Goal: Find specific page/section: Find specific page/section

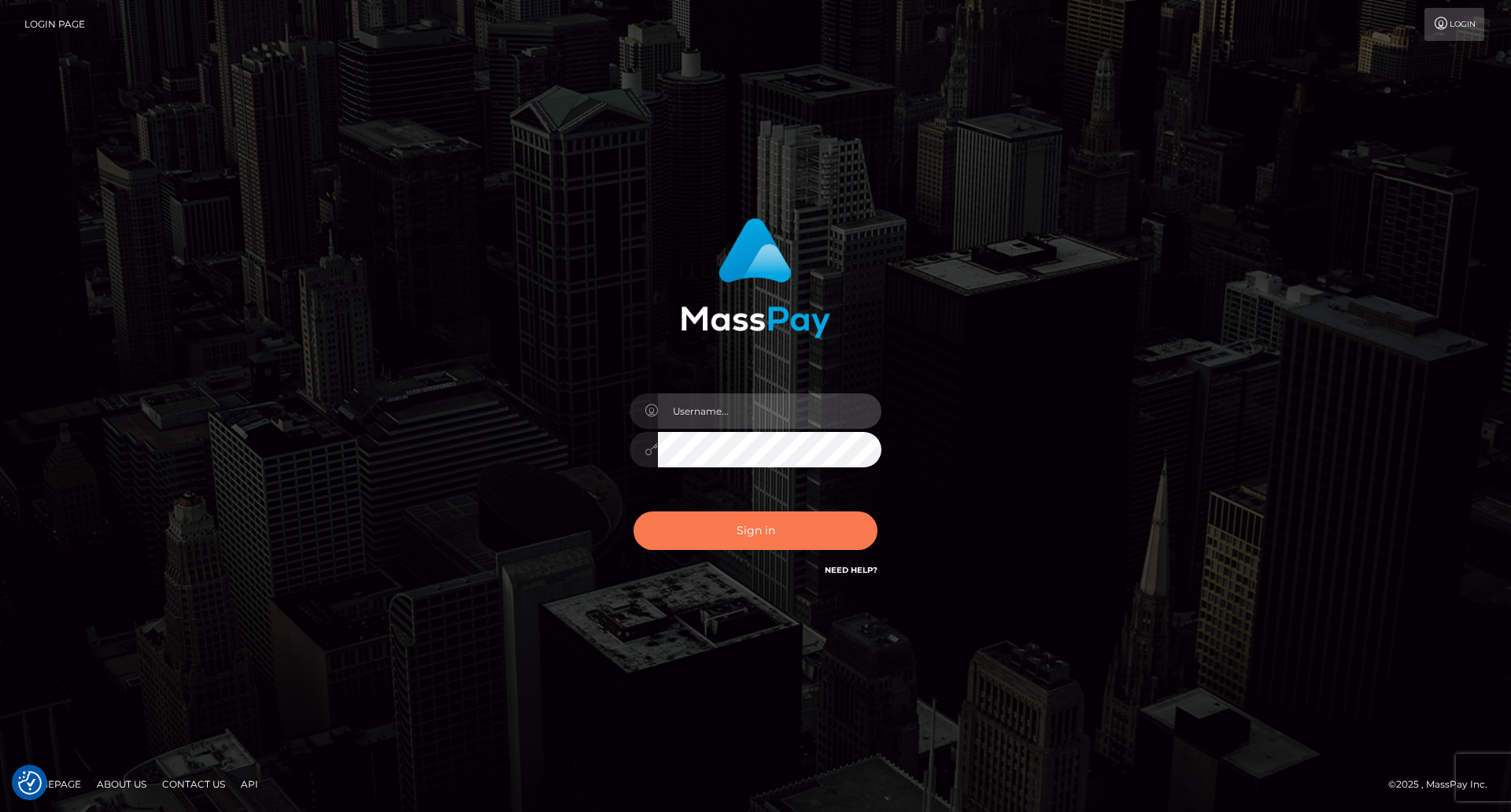
type input "Lady"
click at [781, 535] on button "Sign in" at bounding box center [755, 530] width 244 height 39
type input "Lady"
click at [783, 528] on button "Sign in" at bounding box center [755, 530] width 244 height 39
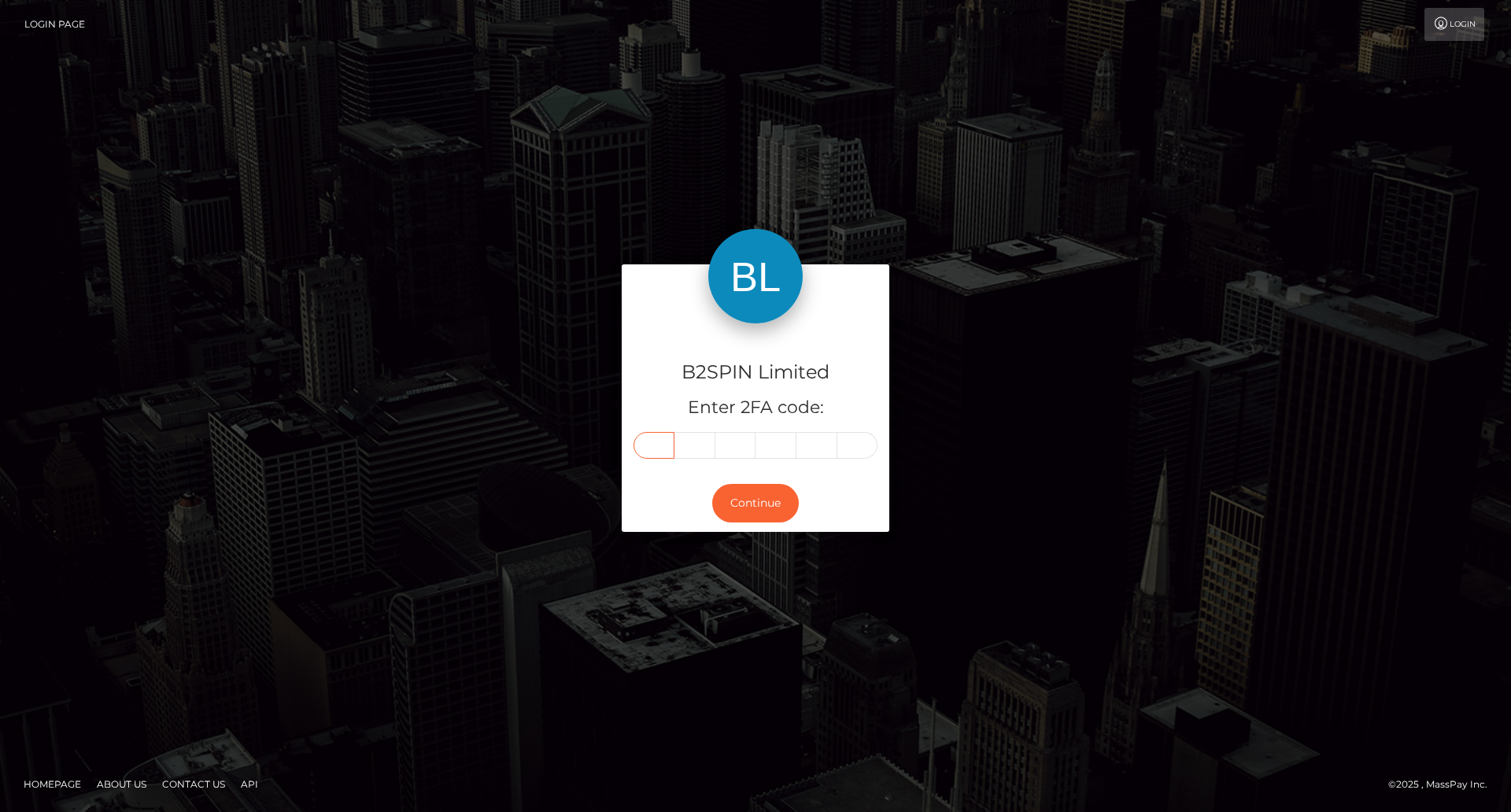
drag, startPoint x: 651, startPoint y: 447, endPoint x: 944, endPoint y: 465, distance: 293.6
click at [651, 446] on input "text" at bounding box center [654, 445] width 41 height 27
type input "8"
type input "9"
type input "0"
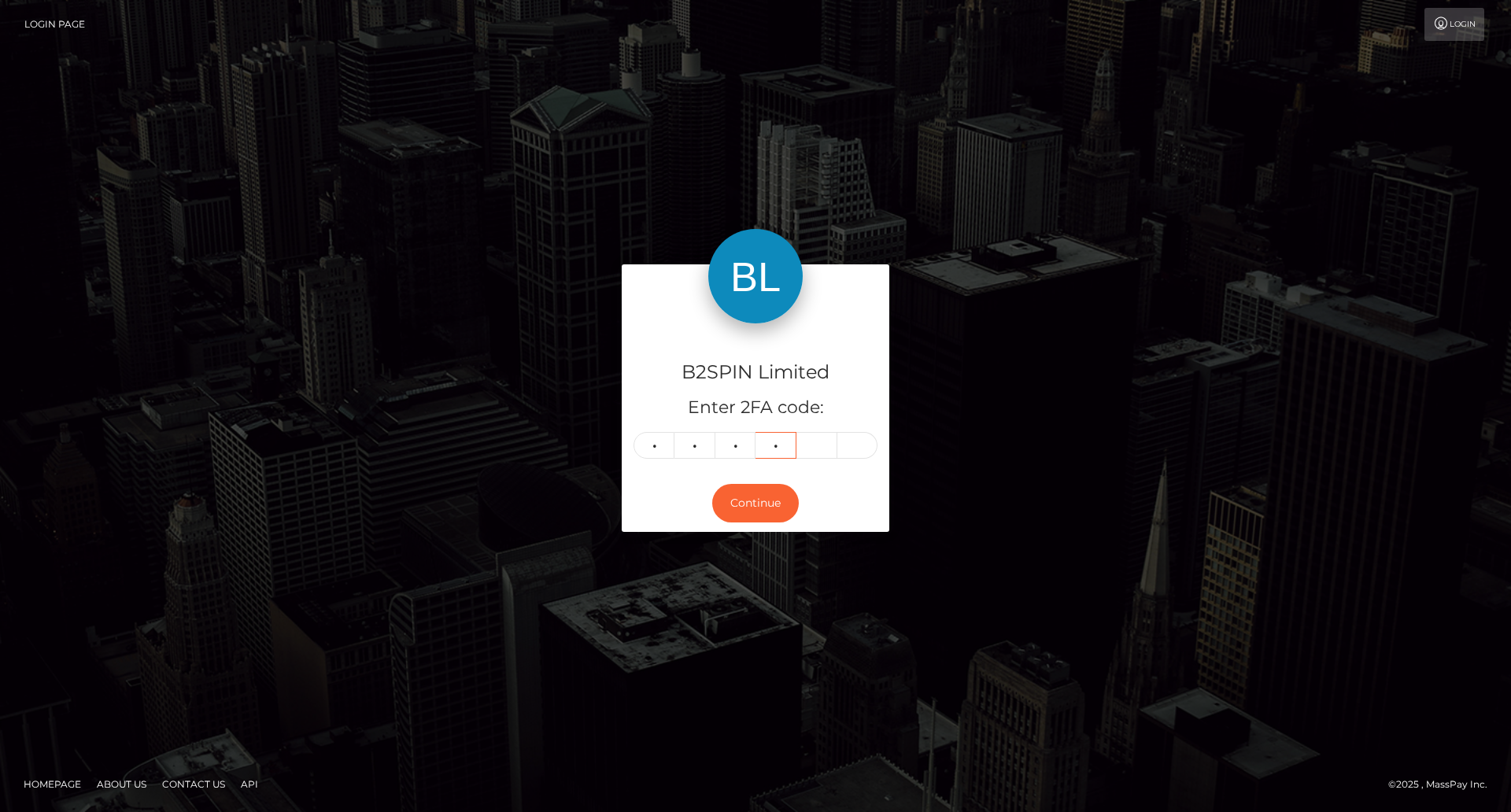
type input "0"
type input "7"
type input "3"
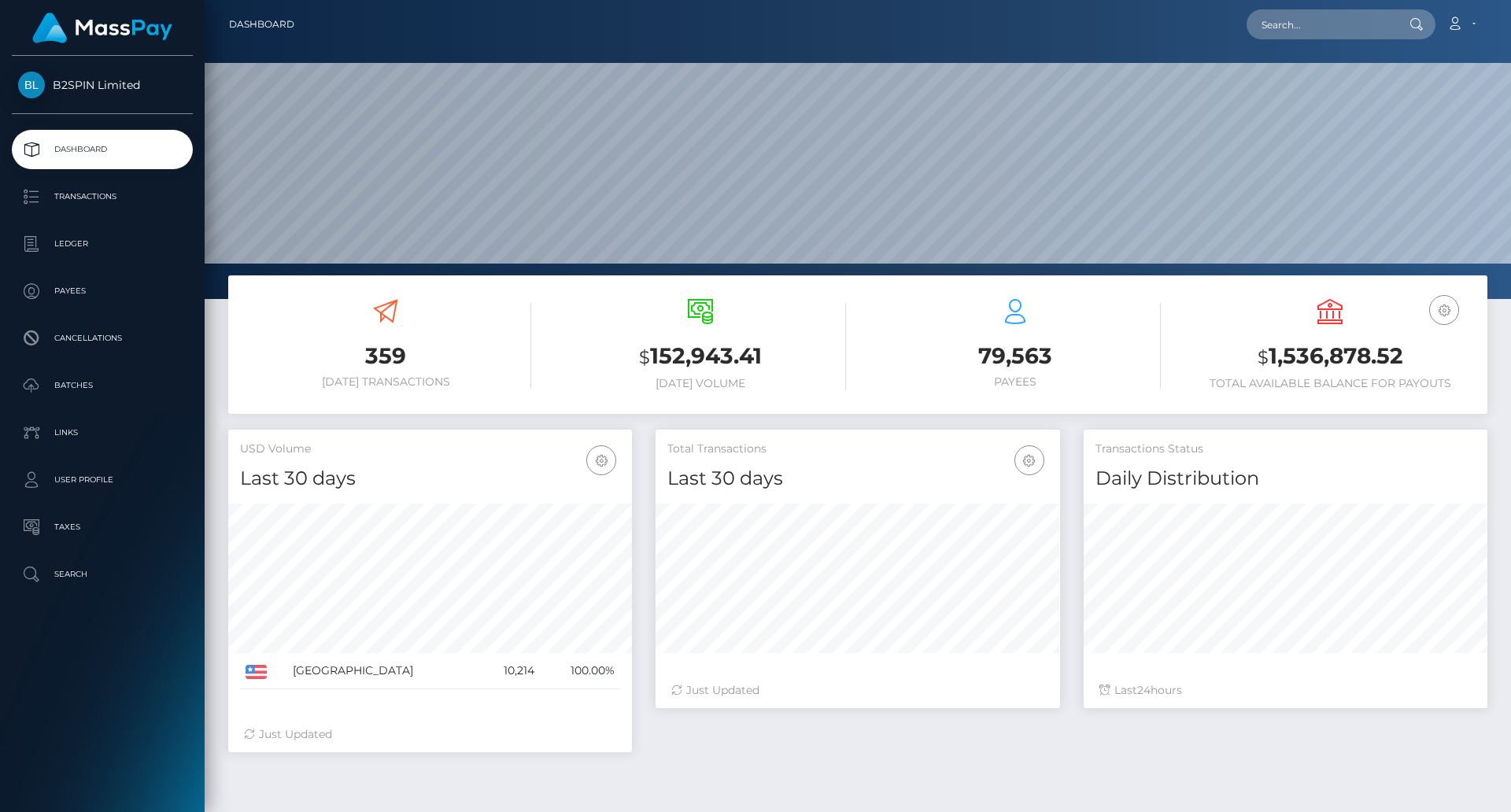
scroll to position [279, 404]
click at [1336, 23] on input "text" at bounding box center [1320, 24] width 148 height 30
paste input "80c7c2eb-df96-4fe7-9b42-6fc697d69af6"
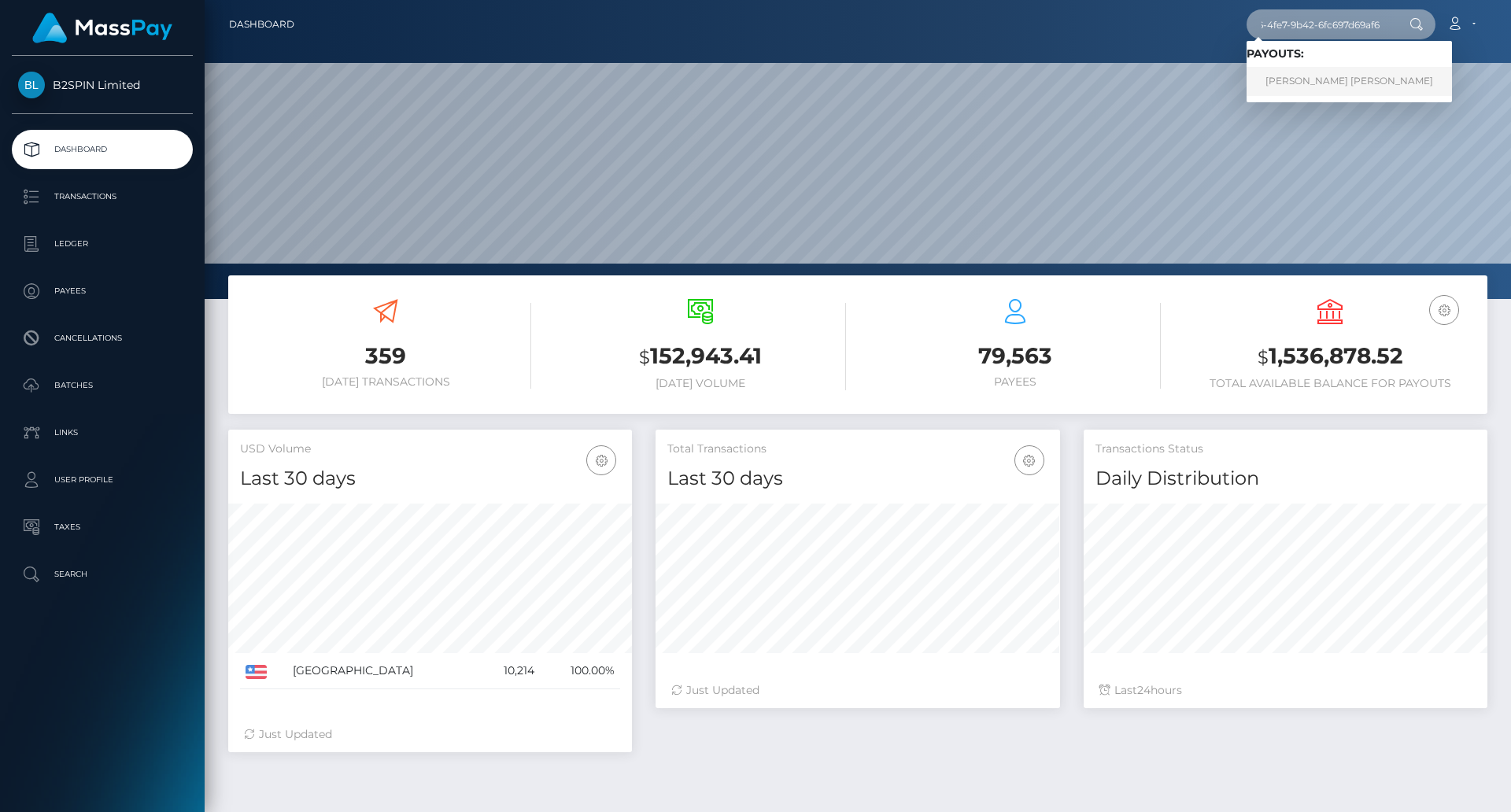
type input "80c7c2eb-df96-4fe7-9b42-6fc697d69af6"
click at [1311, 81] on link "STEVE ROBERT FIRTH" at bounding box center [1349, 81] width 206 height 29
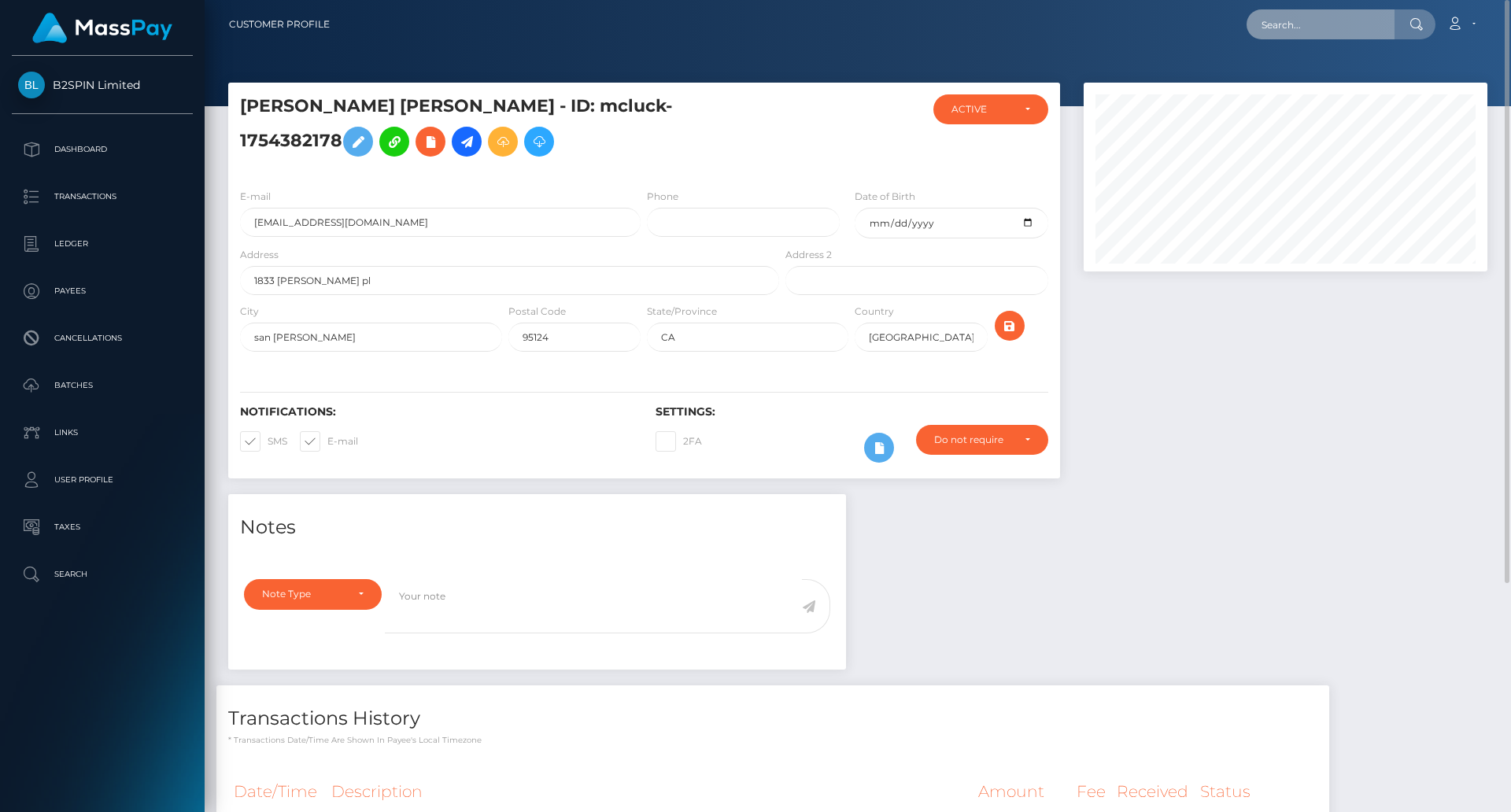
click at [1317, 25] on input "text" at bounding box center [1320, 24] width 148 height 30
paste input "89864427-643c-48a7-80a8-e48c7d5f76ba"
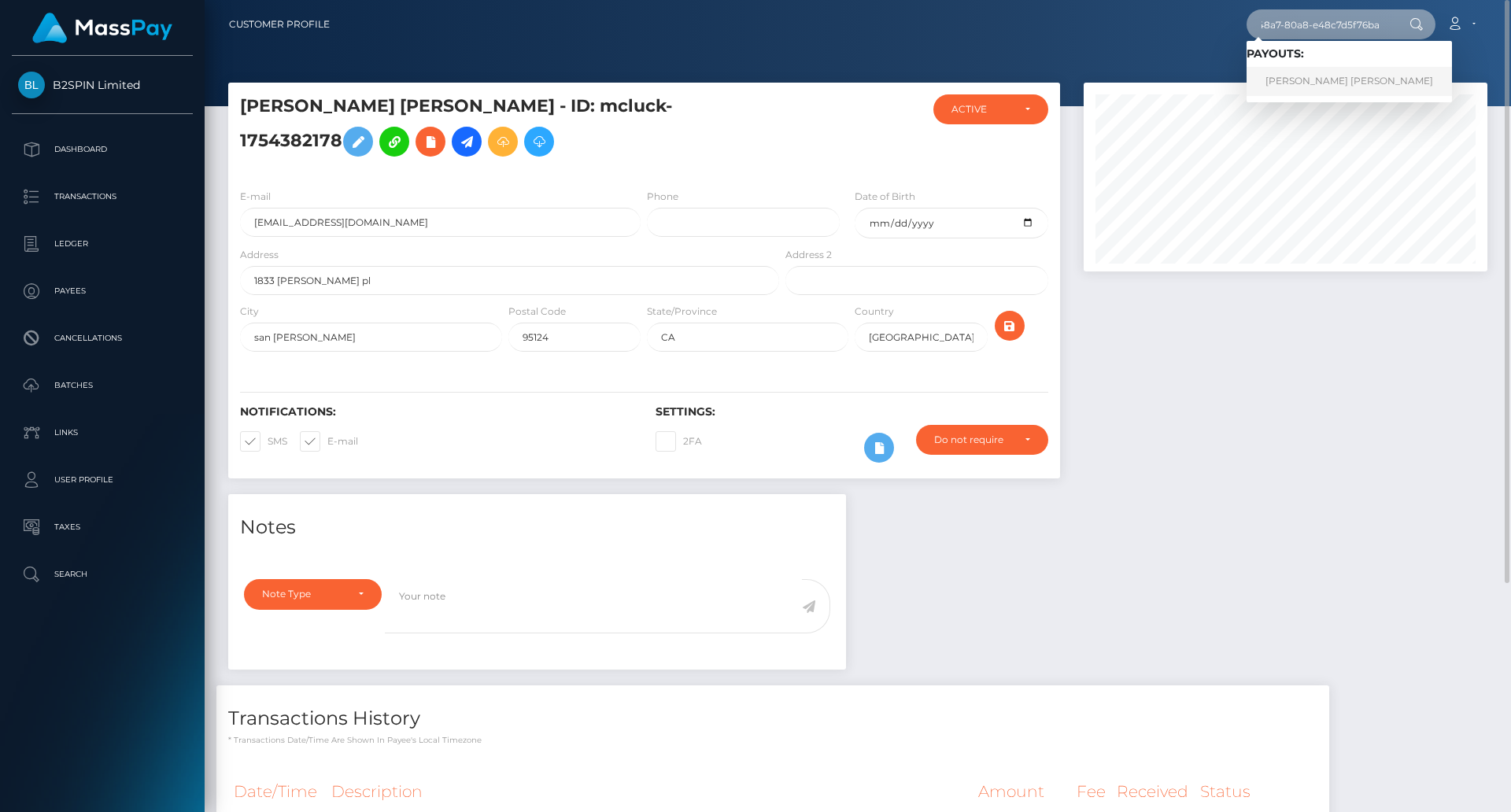
type input "89864427-643c-48a7-80a8-e48c7d5f76ba"
drag, startPoint x: 1329, startPoint y: 84, endPoint x: 1317, endPoint y: 82, distance: 12.2
click at [1329, 84] on link "[PERSON_NAME] [PERSON_NAME]" at bounding box center [1349, 81] width 206 height 29
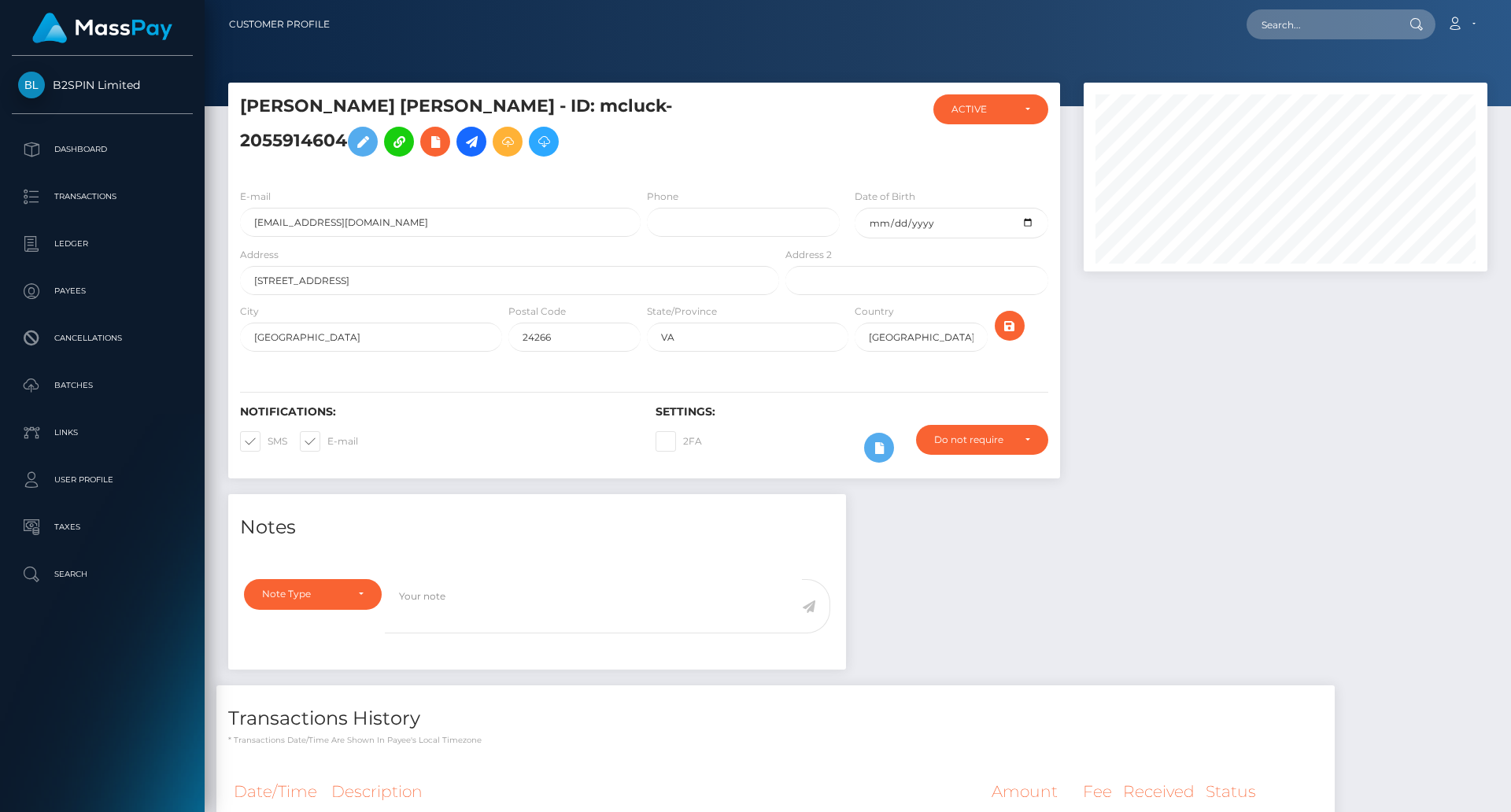
scroll to position [188, 0]
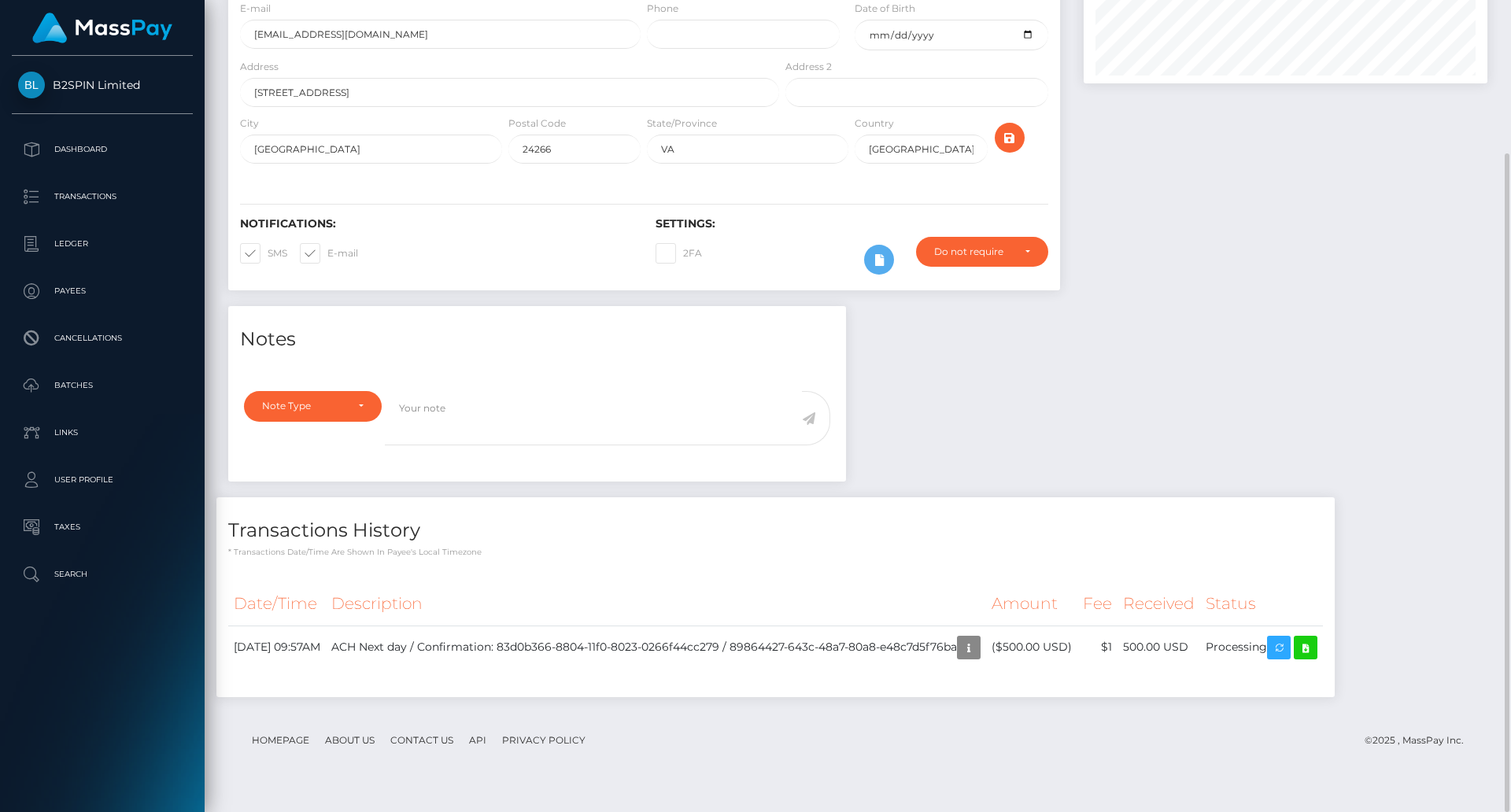
click at [1183, 445] on div "Notes Note Type Compliance Clear Compliance General Note Type" at bounding box center [857, 509] width 1282 height 407
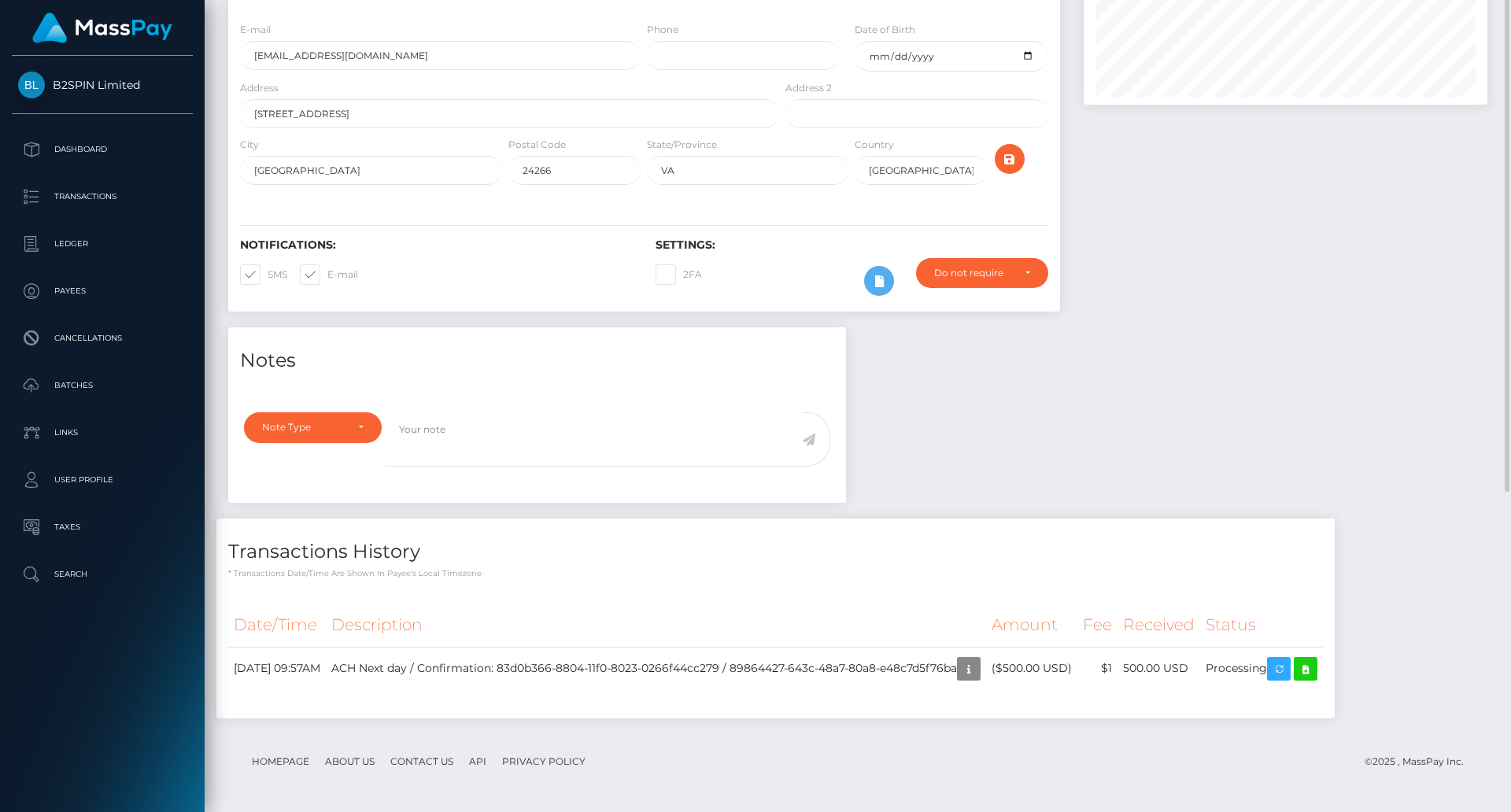
scroll to position [0, 0]
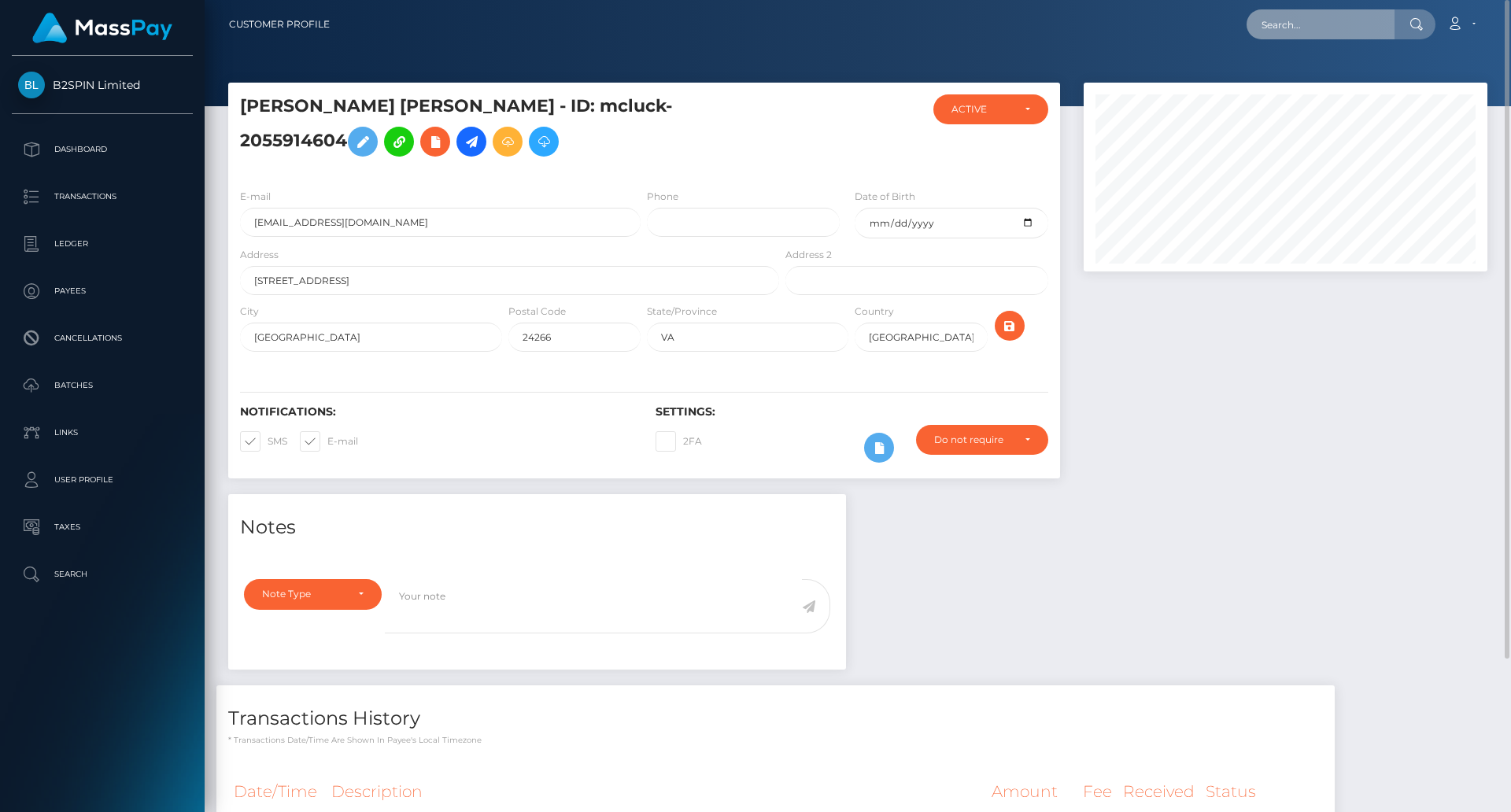
click at [1308, 22] on input "text" at bounding box center [1320, 24] width 148 height 30
paste input "d2aebd41-1359-4450-87cc-925bfa8d14f2"
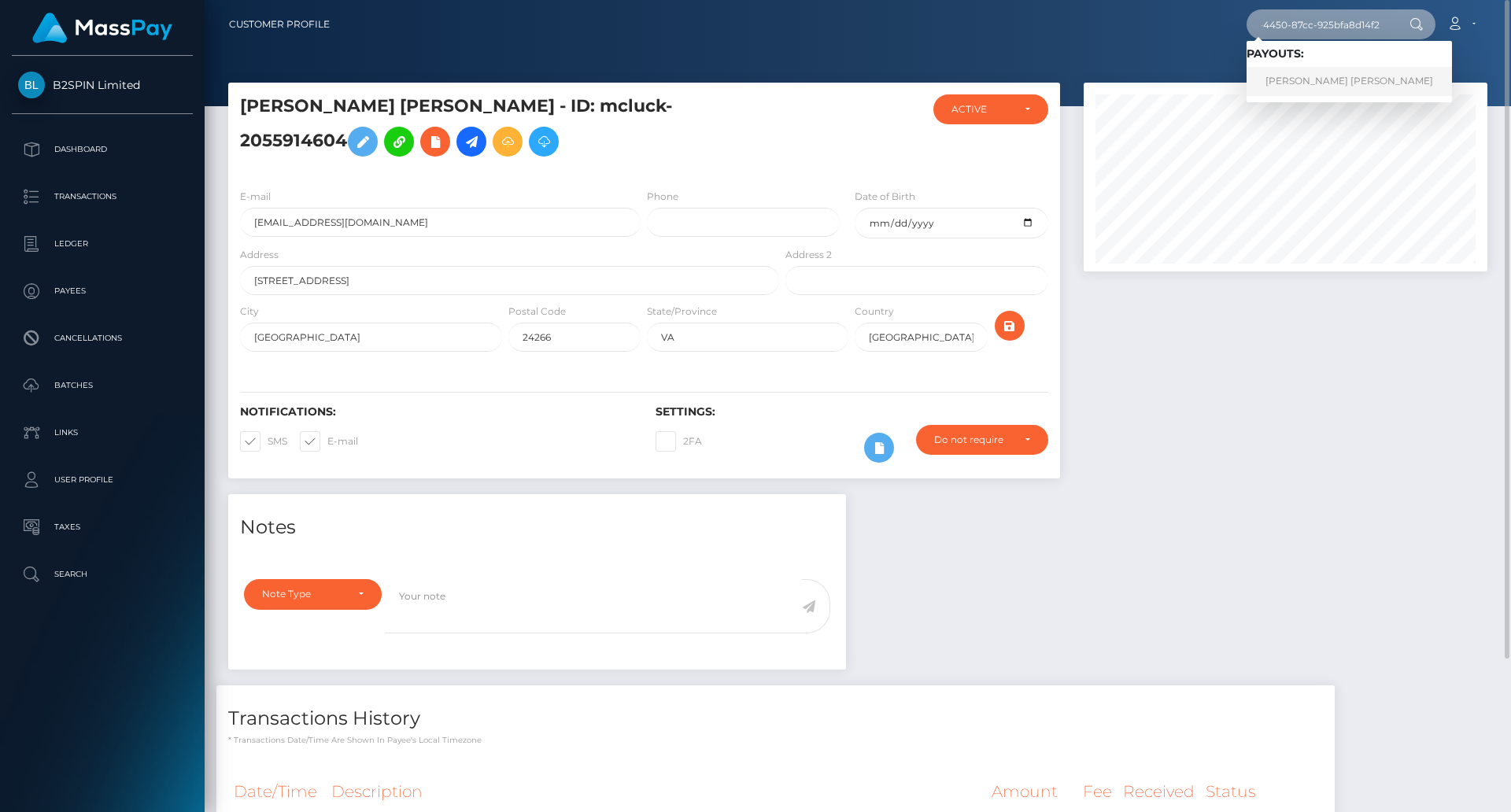
type input "d2aebd41-1359-4450-87cc-925bfa8d14f2"
click at [1312, 82] on link "RENATTA ALBERTA MATHIS" at bounding box center [1349, 81] width 206 height 29
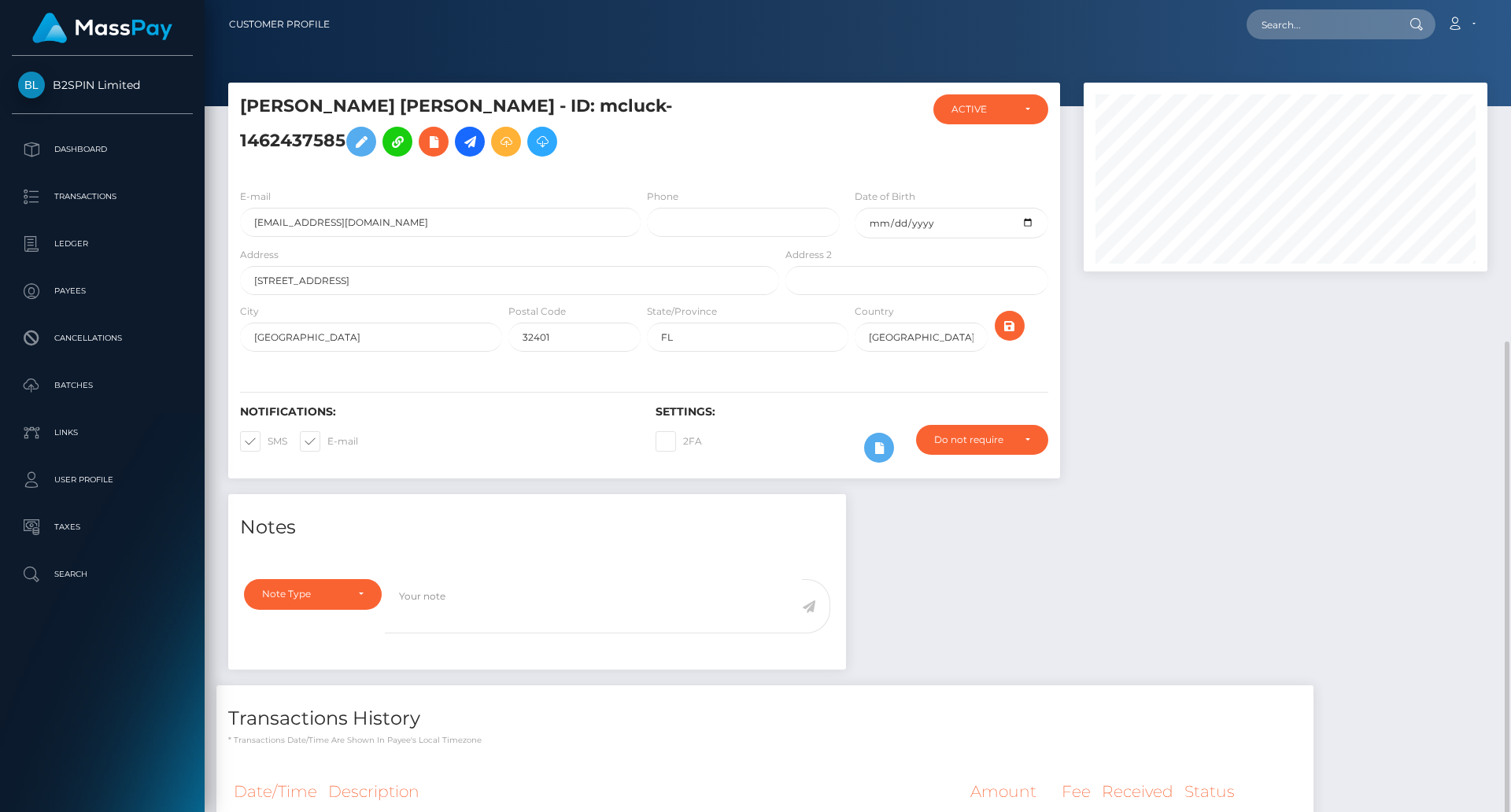
scroll to position [188, 404]
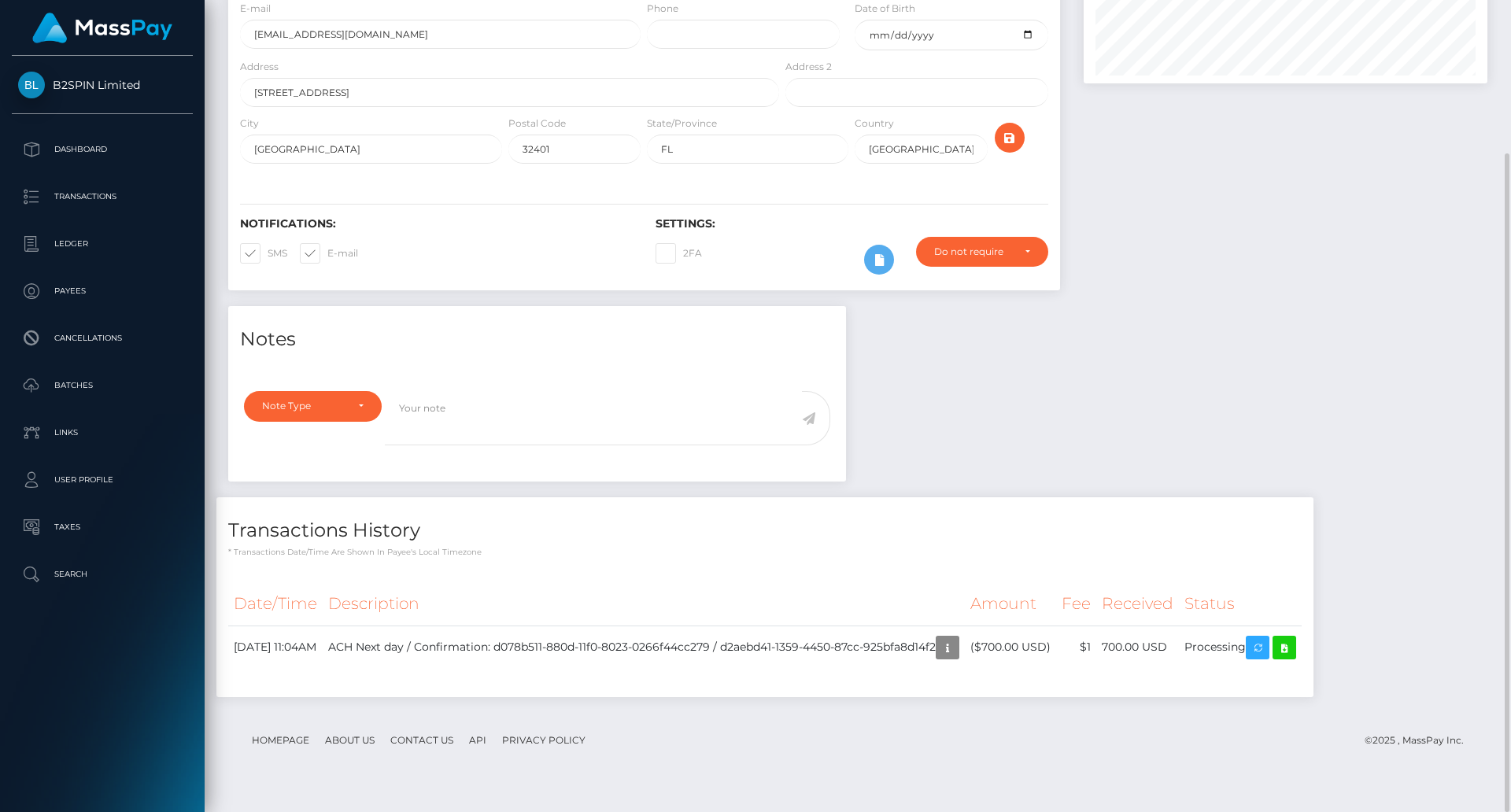
click at [1268, 417] on div "Notes Note Type Compliance Clear Compliance General Note Type" at bounding box center [857, 509] width 1282 height 407
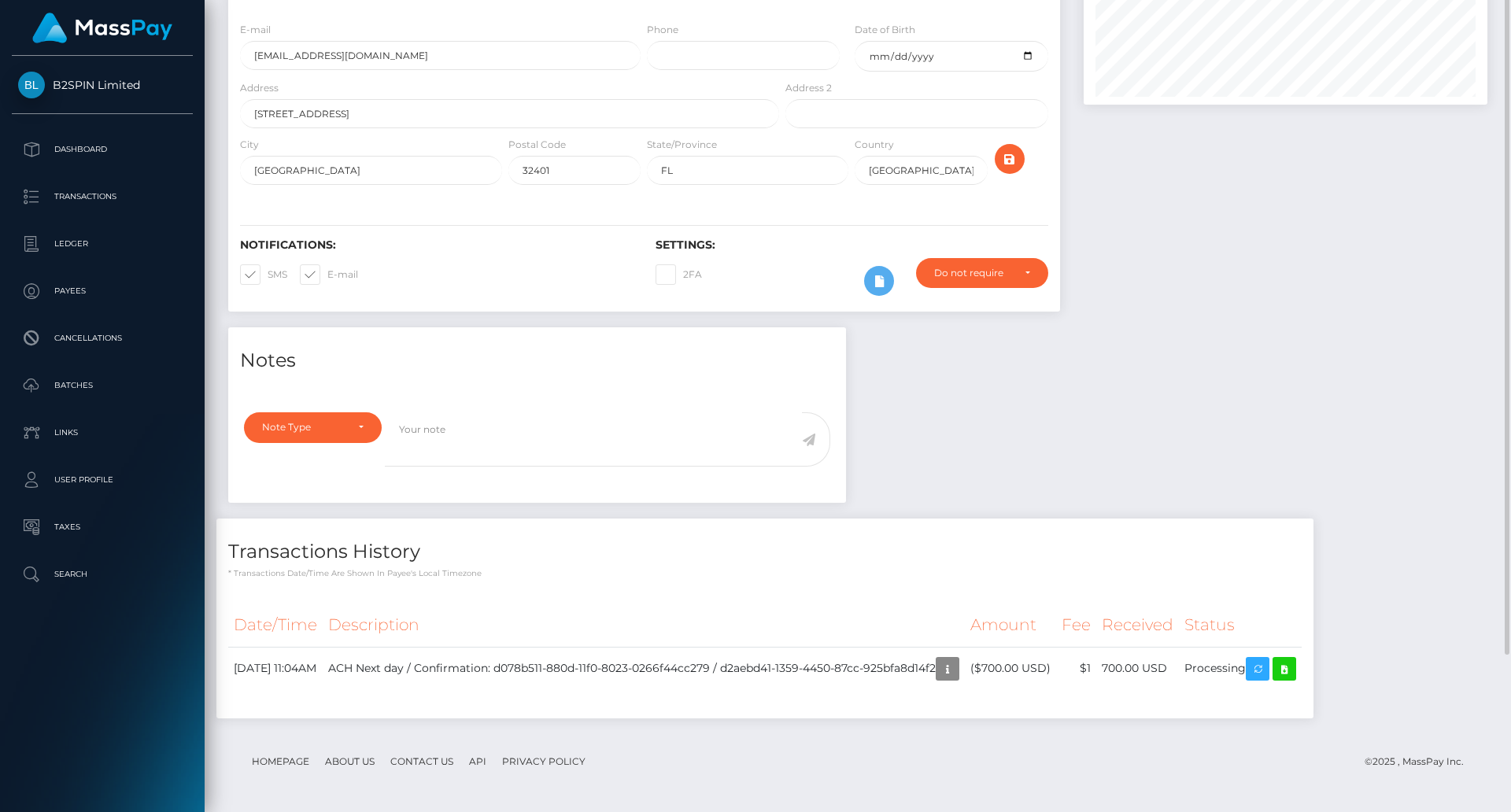
scroll to position [0, 0]
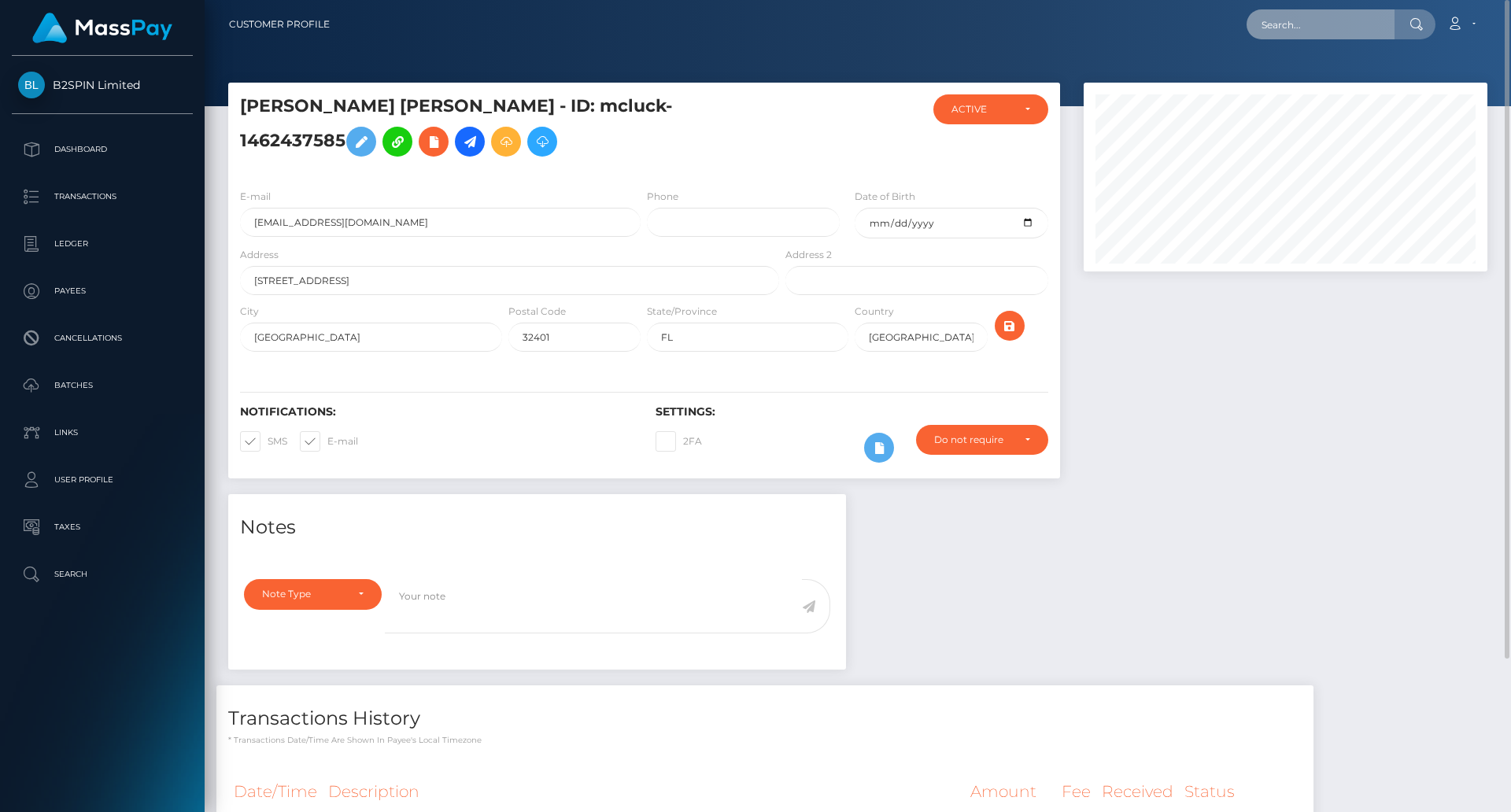
click at [1316, 25] on input "text" at bounding box center [1320, 24] width 148 height 30
paste input "b687c64c-050d-4688-9d04-669b5ad3d95f"
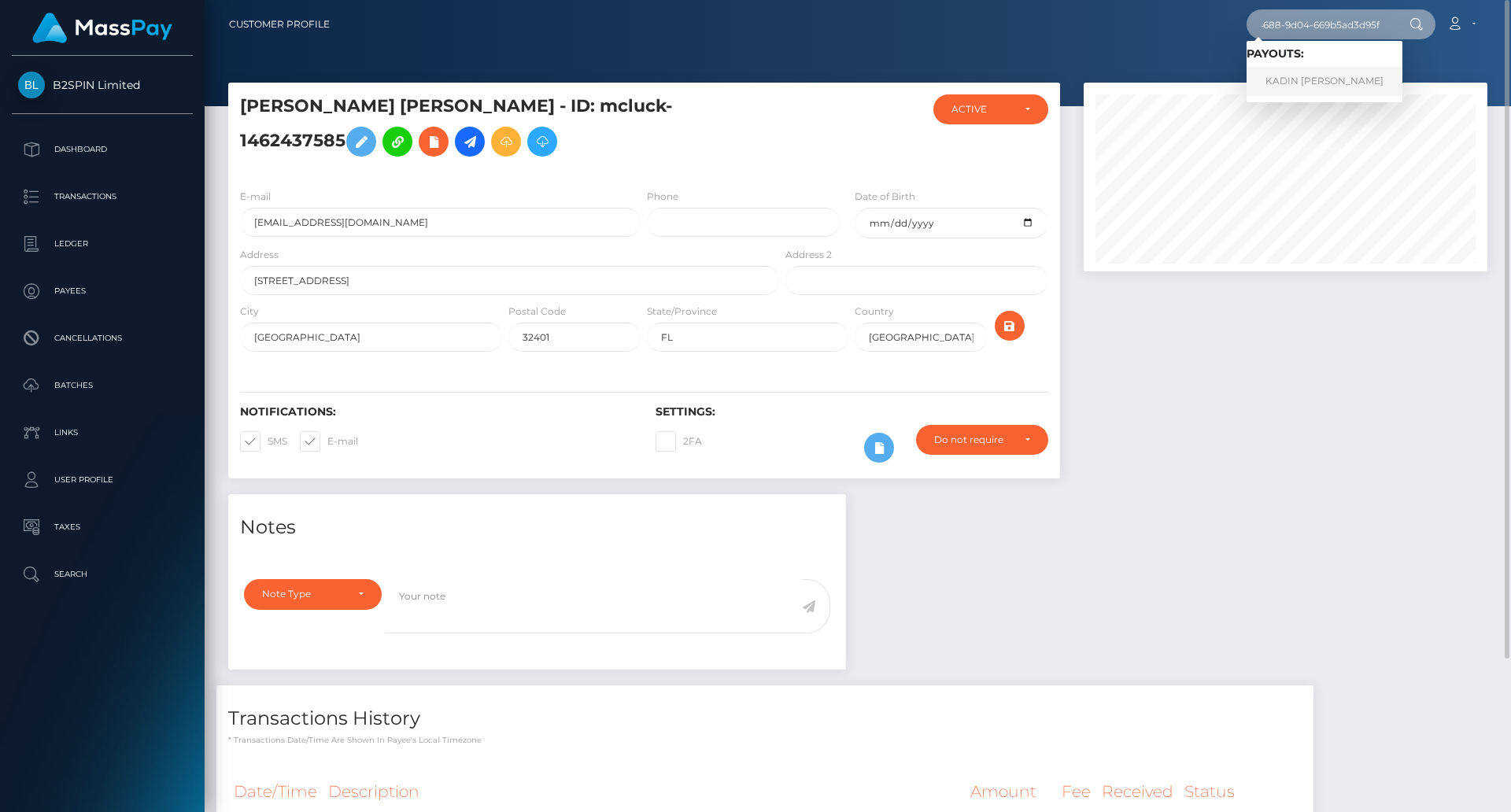
type input "b687c64c-050d-4688-9d04-669b5ad3d95f"
click at [1292, 77] on link "KADIN JOSEPH HARRISON" at bounding box center [1324, 81] width 156 height 29
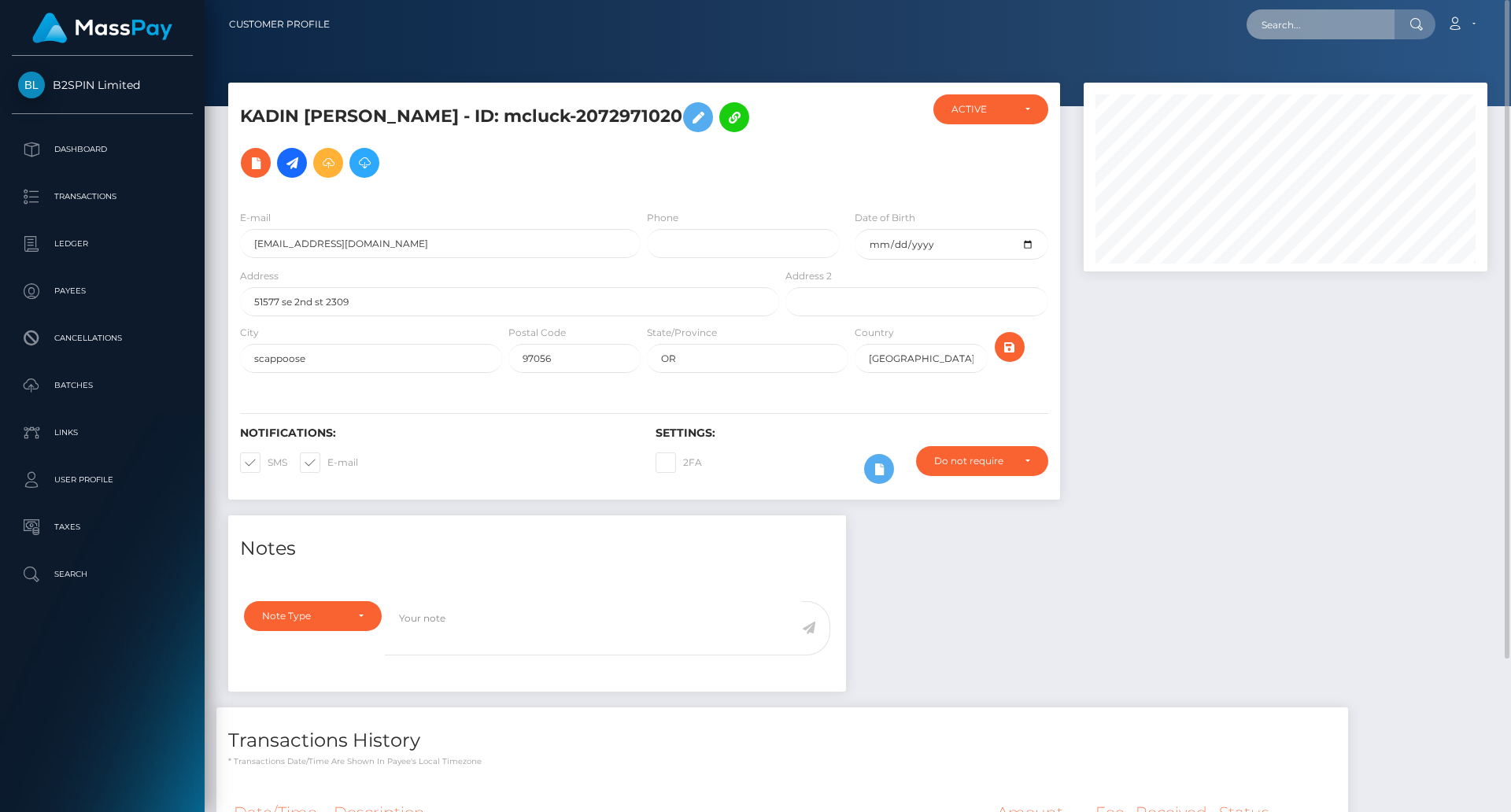
click at [1328, 33] on input "text" at bounding box center [1320, 24] width 148 height 30
paste input "d5224b27-7549-4dd1-b219-7a875a3cd78f"
type input "d5224b27-7549-4dd1-b219-7a875a3cd78f"
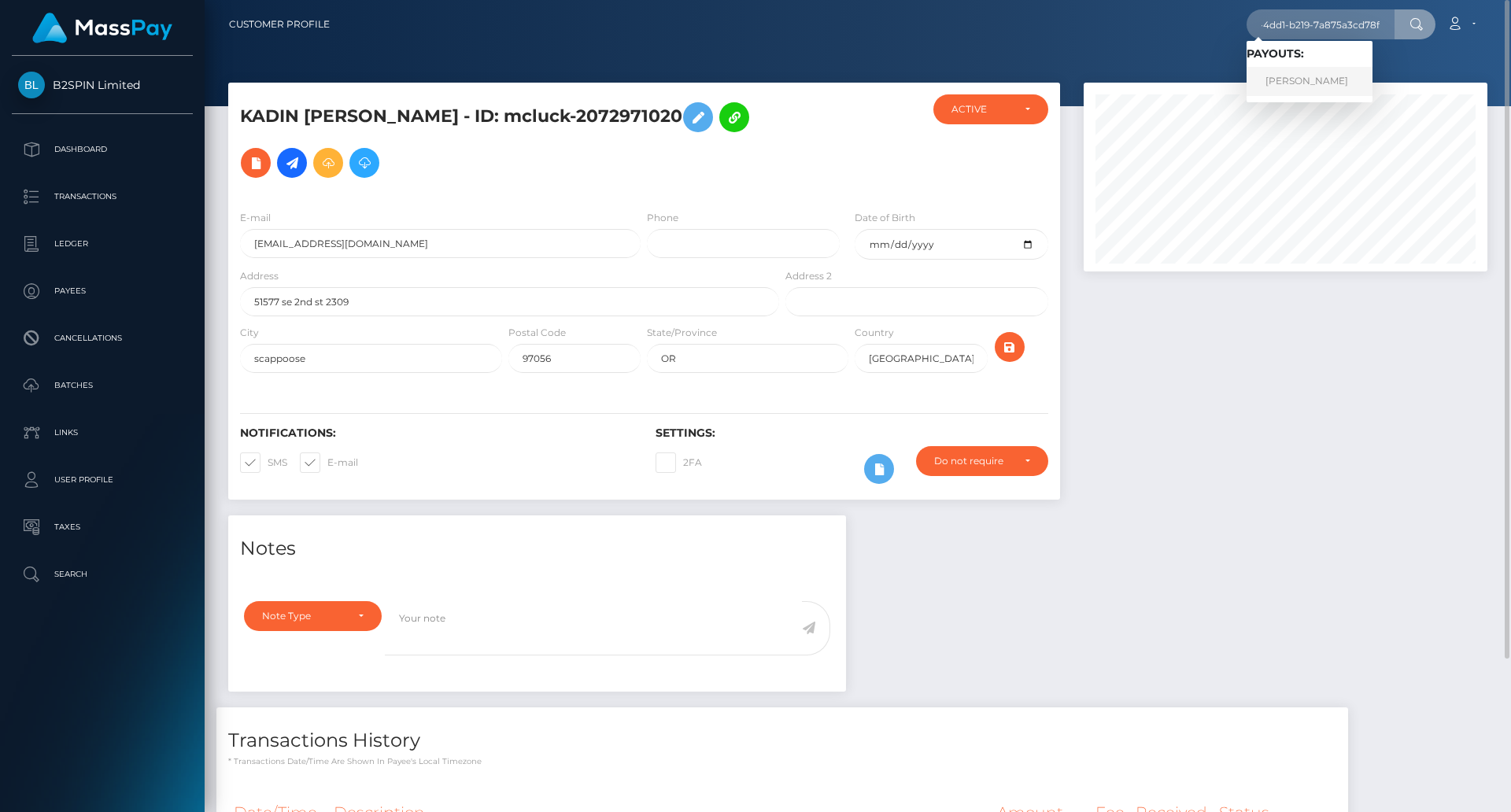
click at [1328, 77] on link "ANGELIA RENEA KNOX" at bounding box center [1309, 81] width 126 height 29
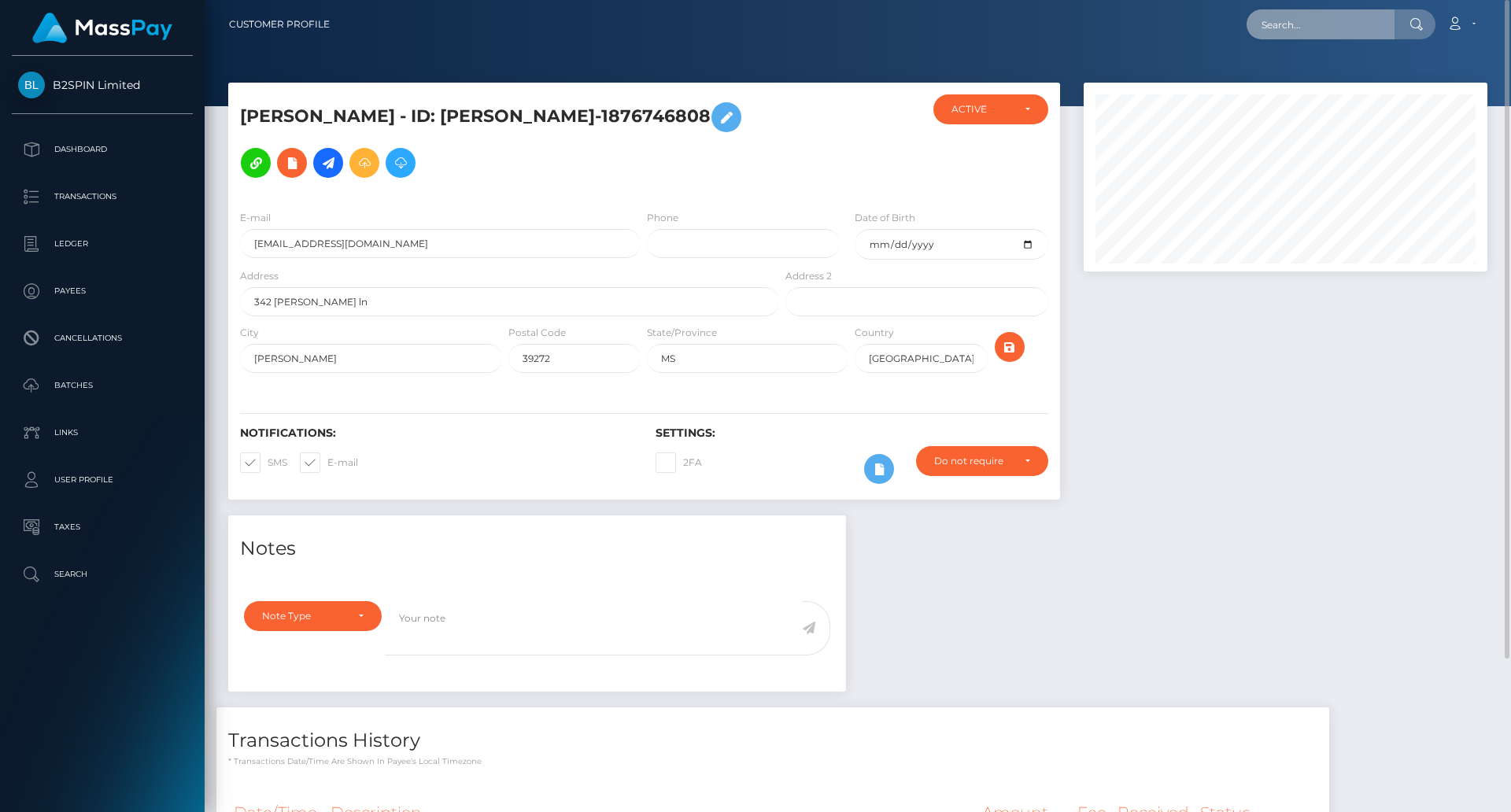
click at [1321, 27] on input "text" at bounding box center [1320, 24] width 148 height 30
paste input "260638cb-79c4-4b8a-9049-4d2b51c07e9d"
type input "260638cb-79c4-4b8a-9049-4d2b51c07e9d"
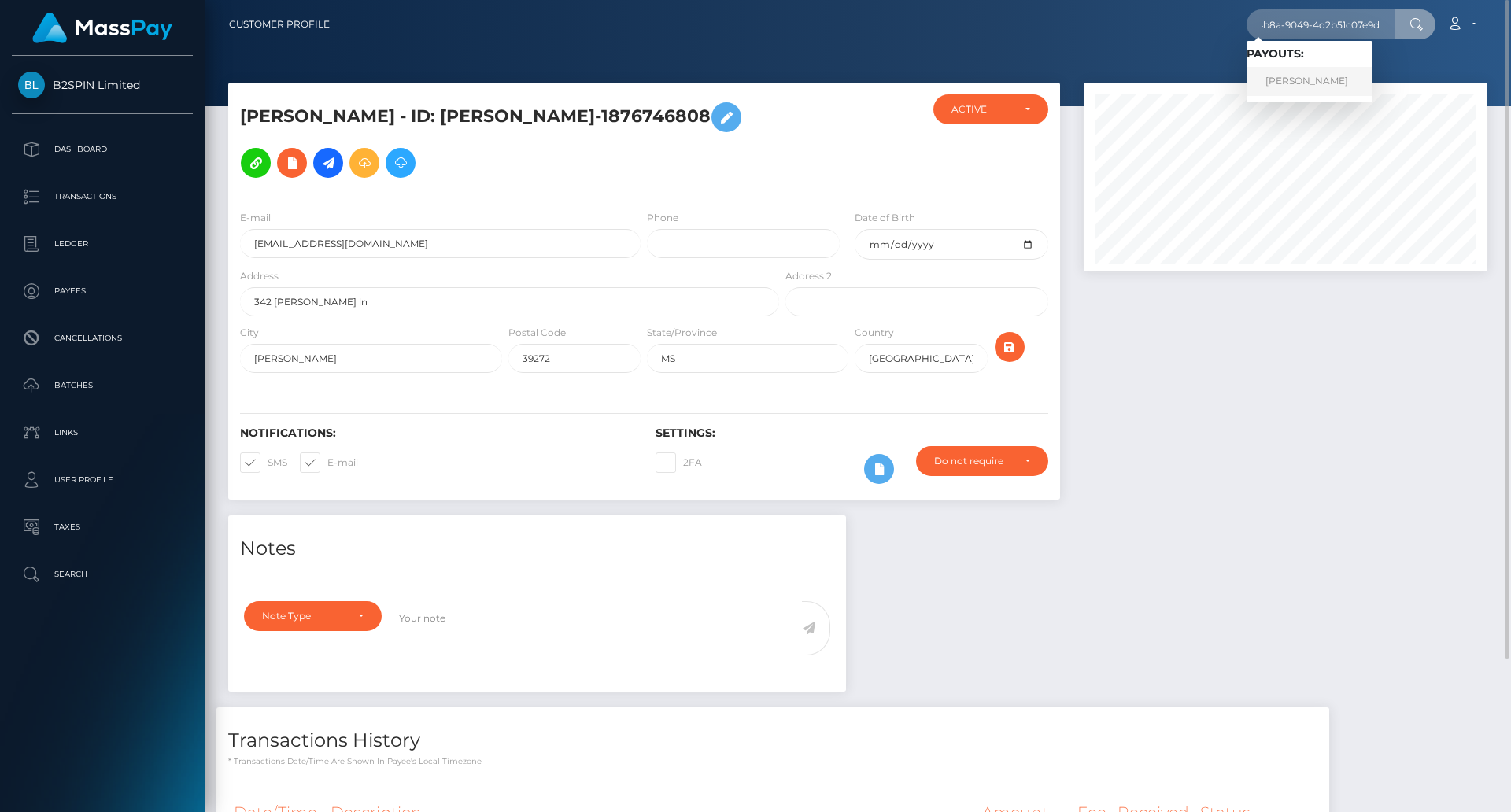
click at [1324, 85] on link "VARIAN J BLUM" at bounding box center [1309, 81] width 126 height 29
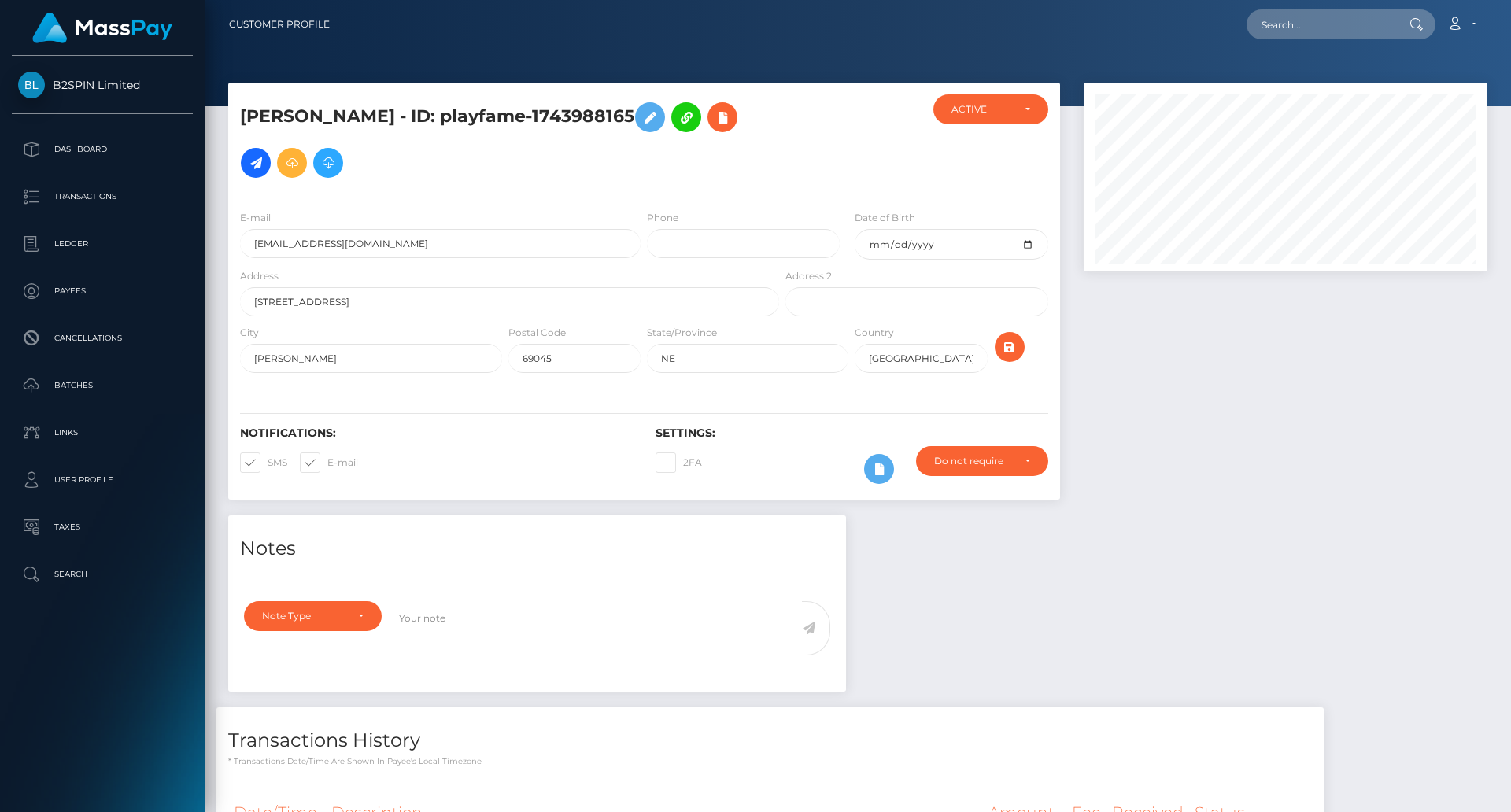
scroll to position [188, 404]
click at [1215, 469] on div at bounding box center [1285, 298] width 427 height 433
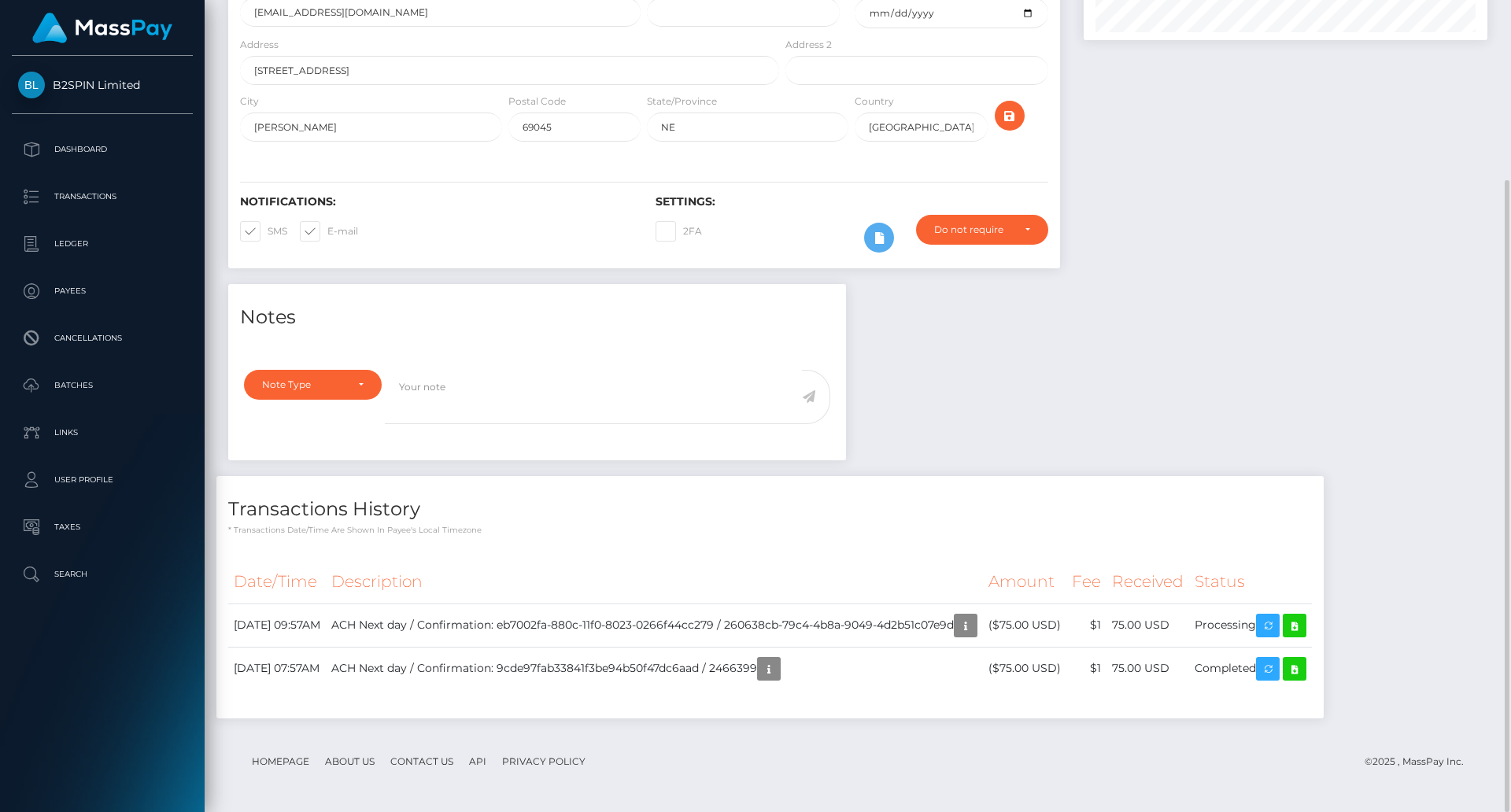
scroll to position [0, 0]
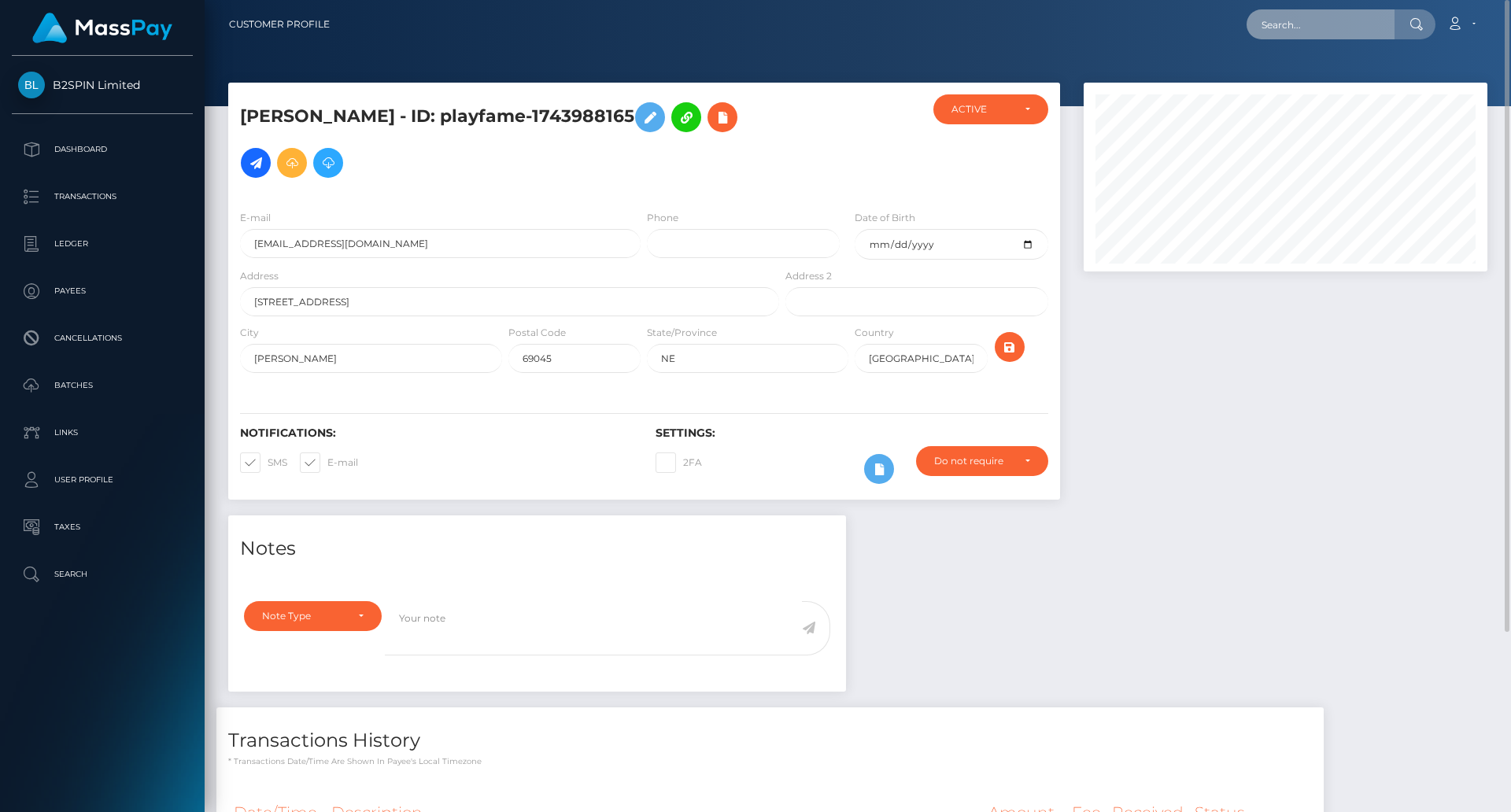
click at [1291, 26] on input "text" at bounding box center [1320, 24] width 148 height 30
paste input "a33e5d05-c059-4b09-9add-ac3695ad8777"
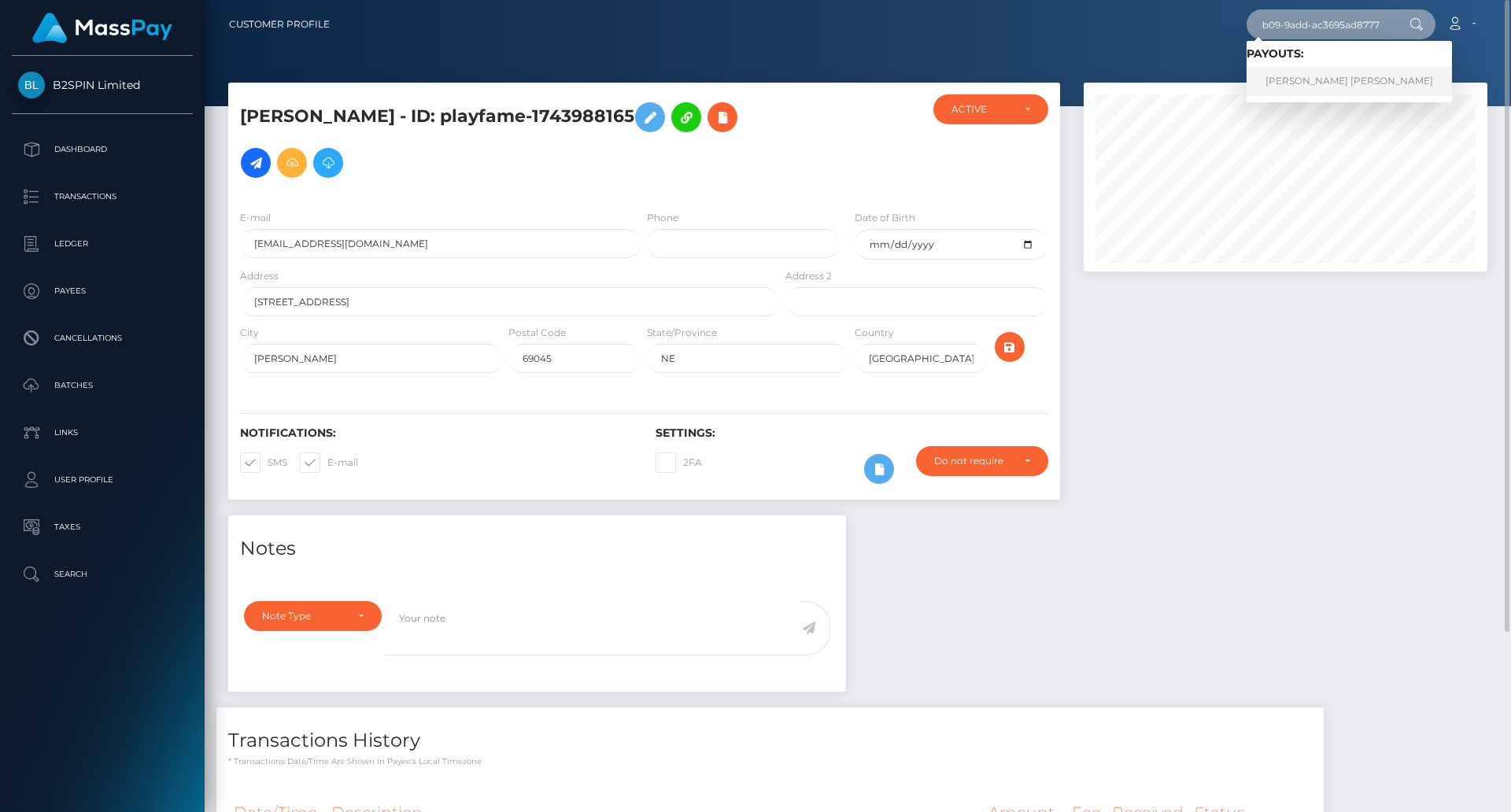
type input "a33e5d05-c059-4b09-9add-ac3695ad8777"
click at [1323, 82] on link "BENJAMIN TYLER MARCUS" at bounding box center [1349, 81] width 206 height 29
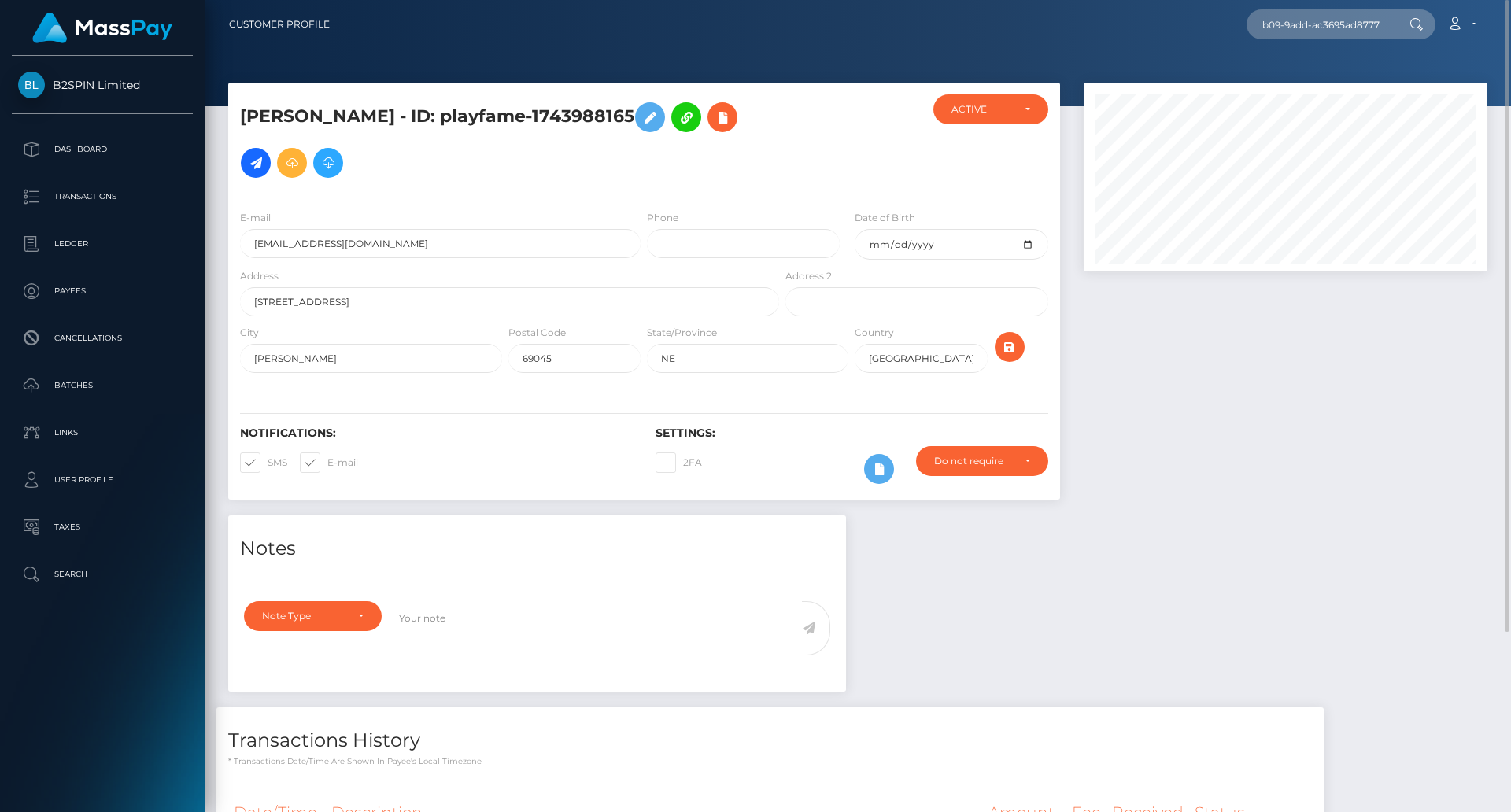
scroll to position [0, 0]
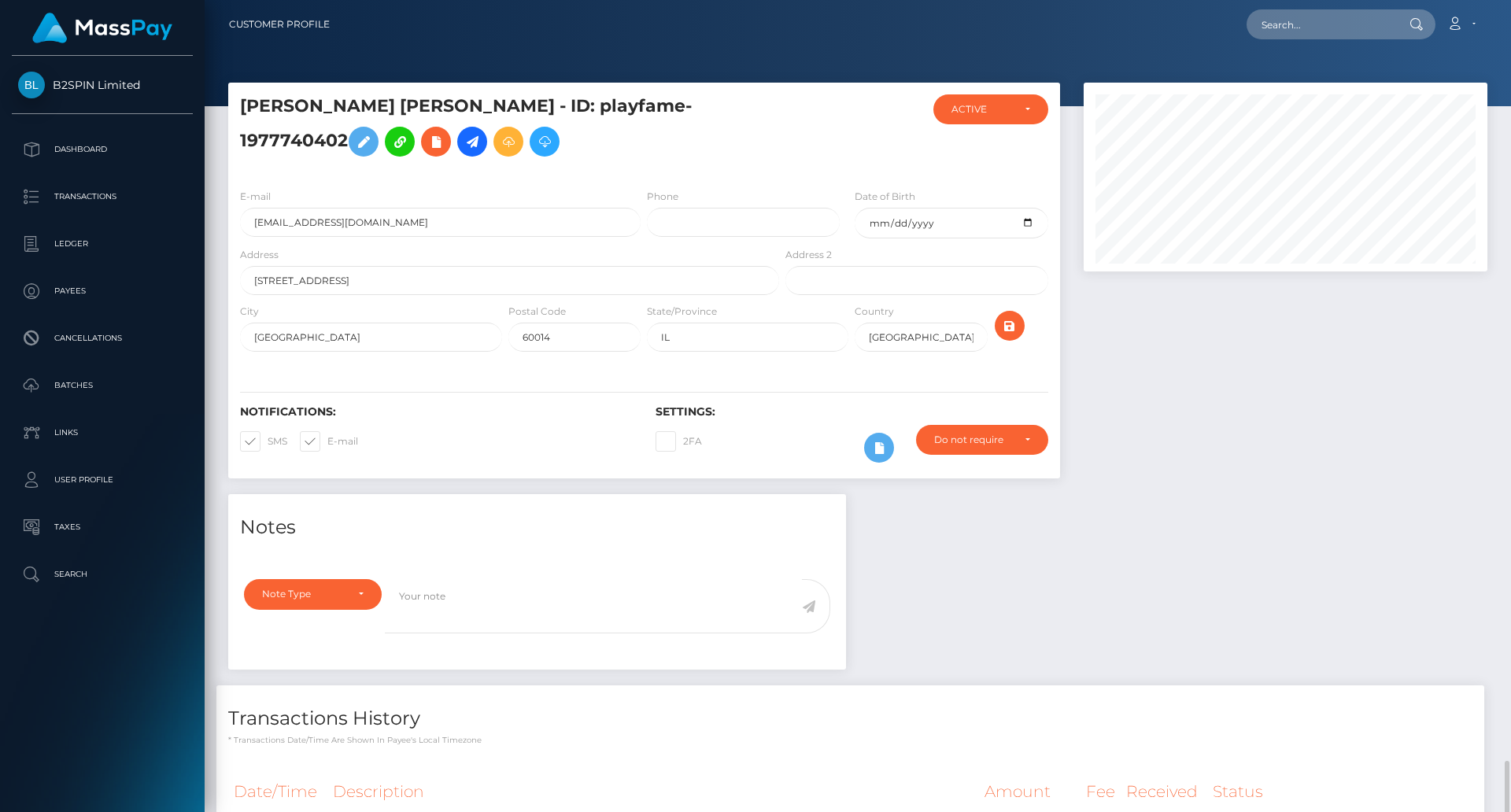
scroll to position [188, 404]
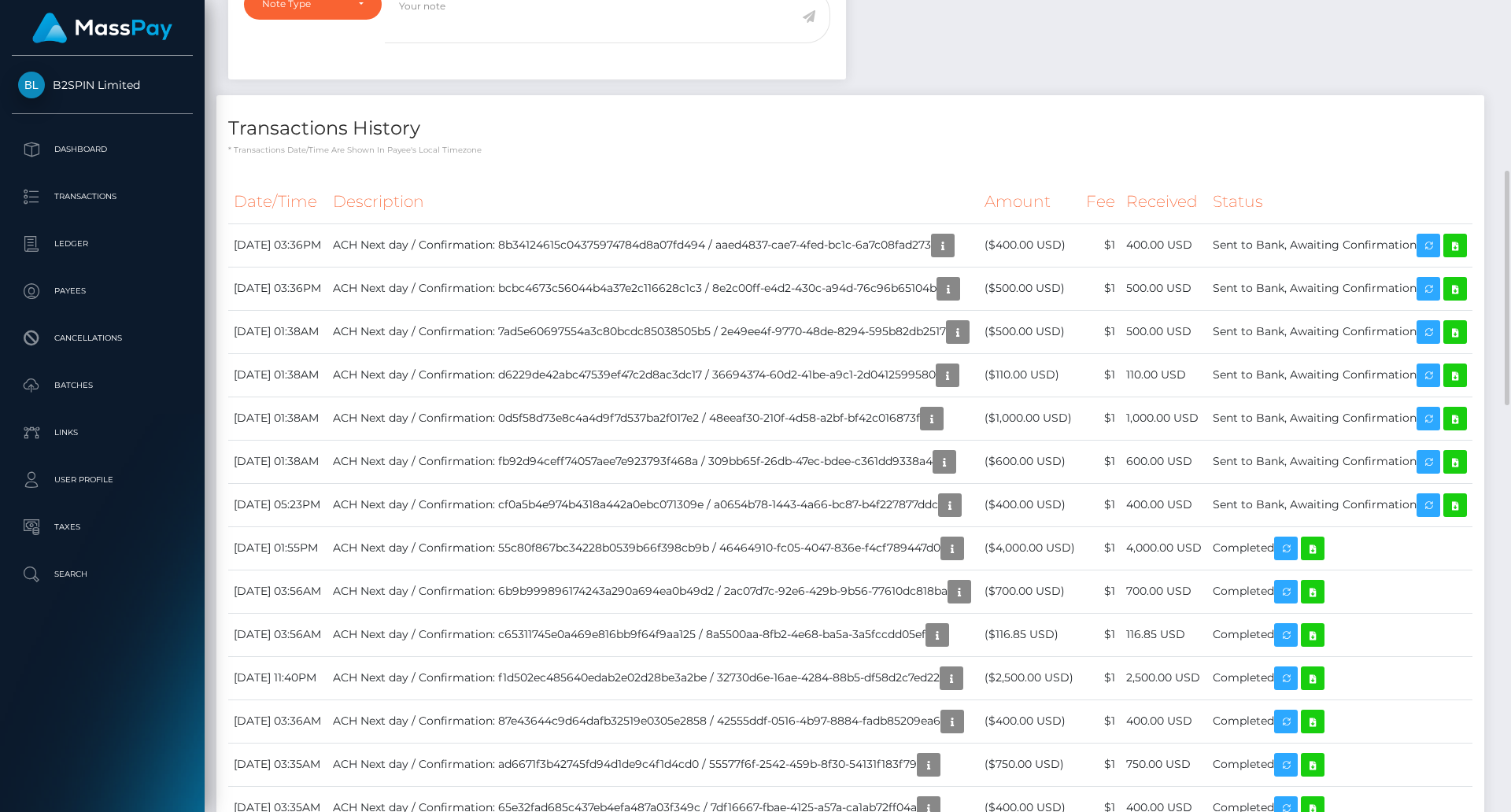
click at [1297, 142] on h4 "Transactions History" at bounding box center [850, 128] width 1244 height 27
click at [1267, 93] on div "Notes Note Type Compliance Clear Compliance General Note Type" at bounding box center [857, 756] width 1282 height 1705
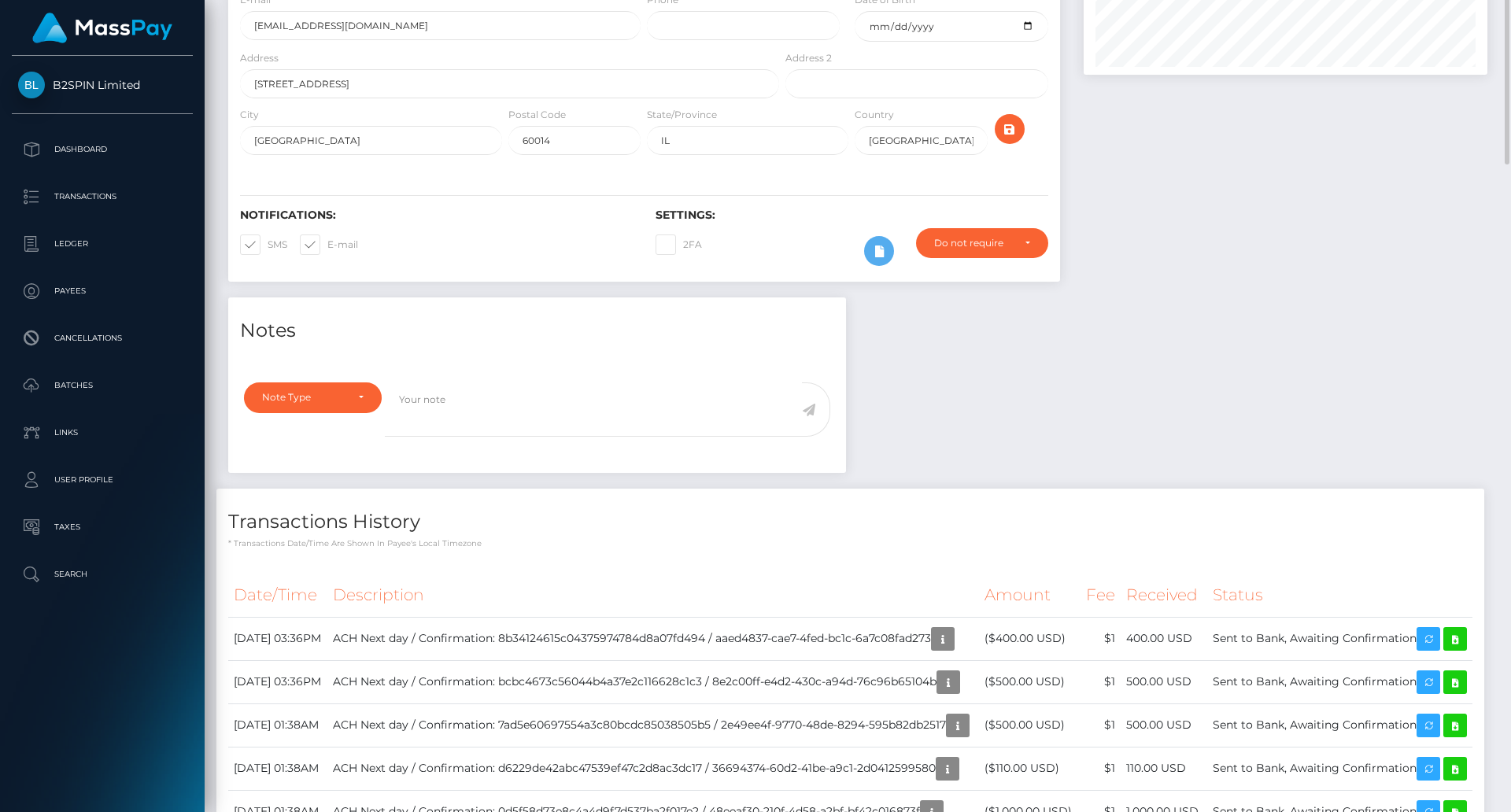
scroll to position [0, 0]
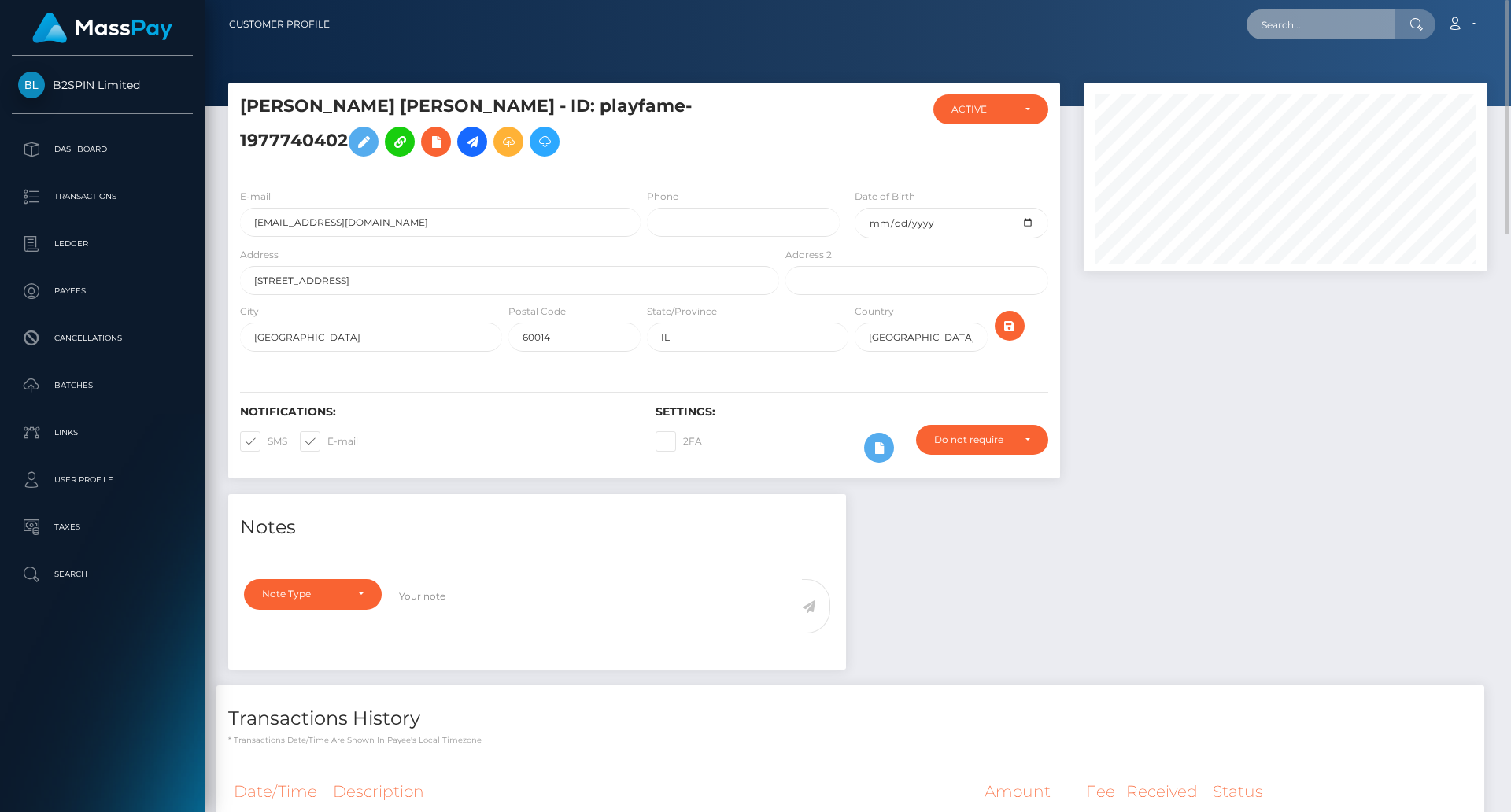
click at [1314, 24] on input "text" at bounding box center [1320, 24] width 148 height 30
paste input "12e7d697-23b6-4644-8325-ff95fd60055e"
type input "12e7d697-23b6-4644-8325-ff95fd60055e"
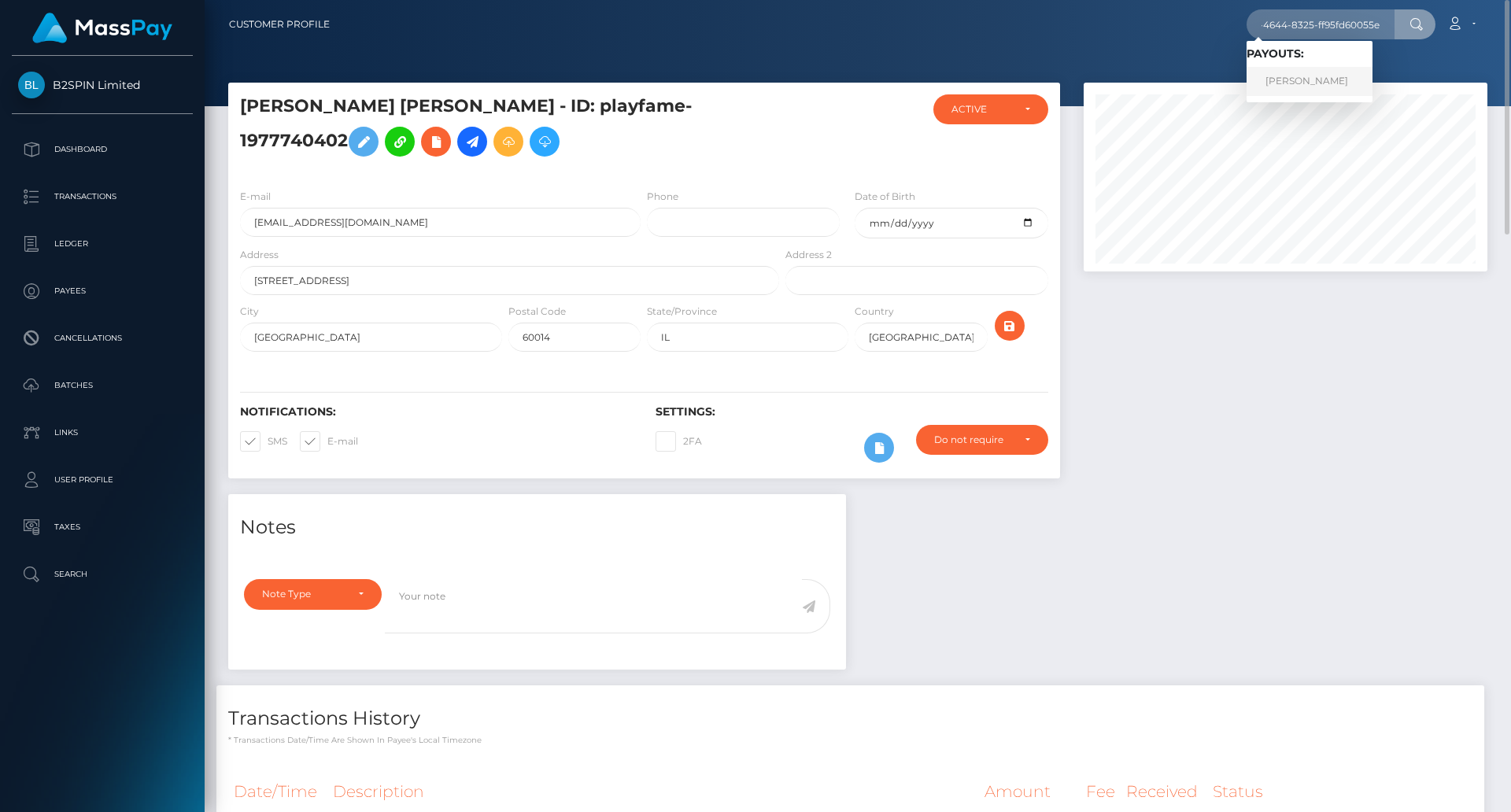
click at [1326, 80] on link "JANICIA J WALTON" at bounding box center [1309, 81] width 126 height 29
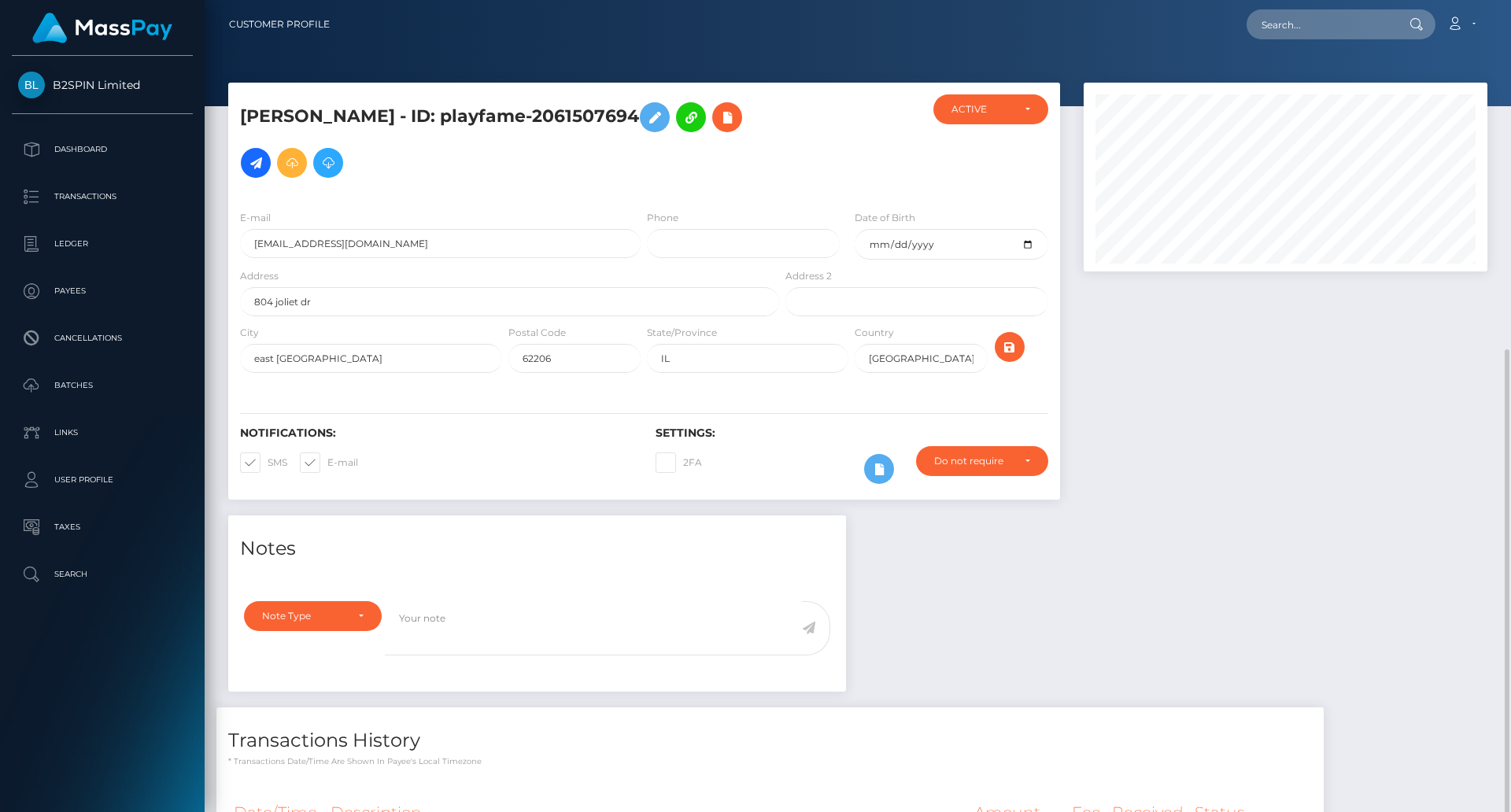
scroll to position [231, 0]
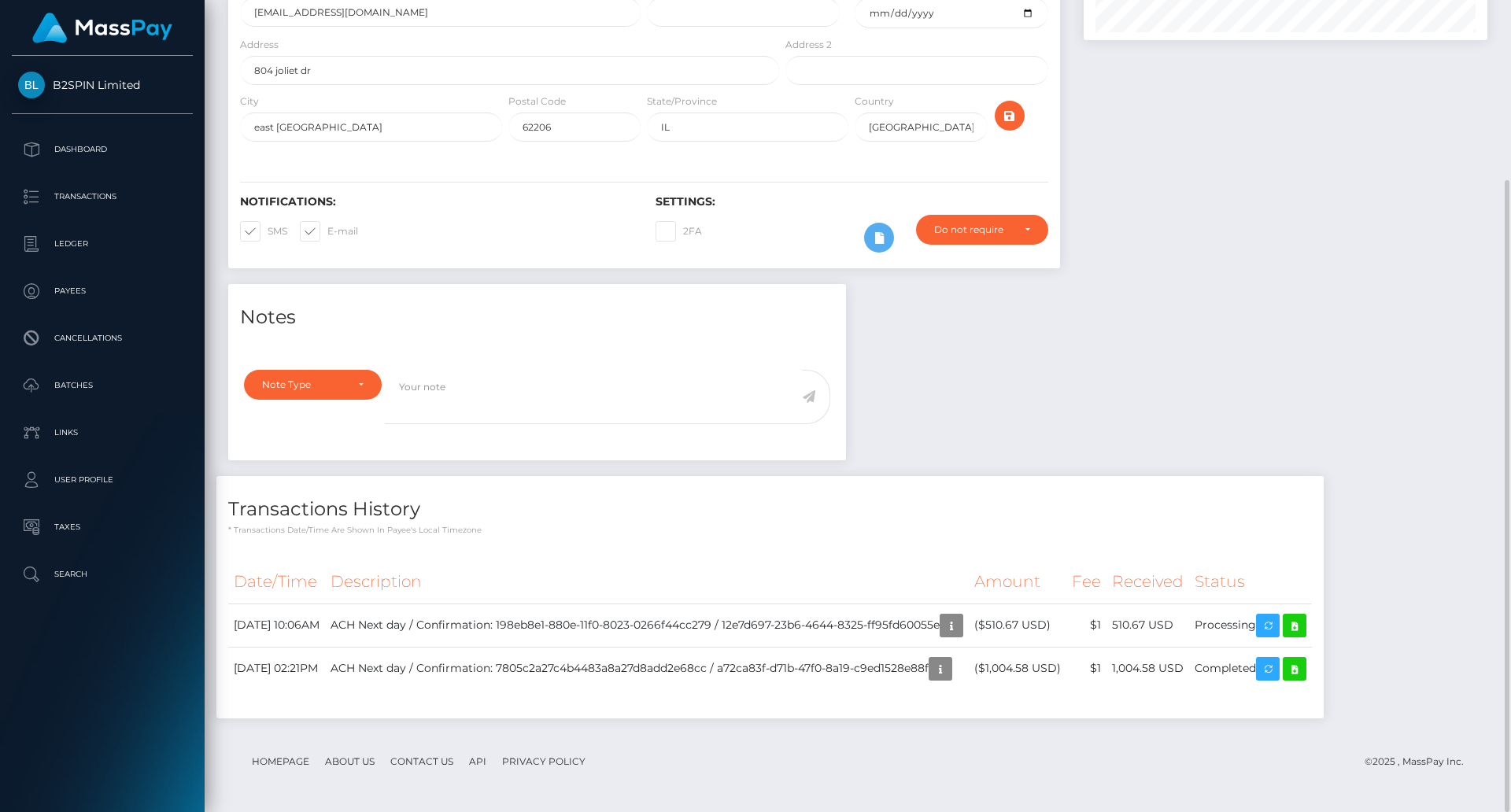
click at [1315, 373] on div "Notes Note Type Compliance Clear Compliance General Note Type" at bounding box center [857, 509] width 1282 height 450
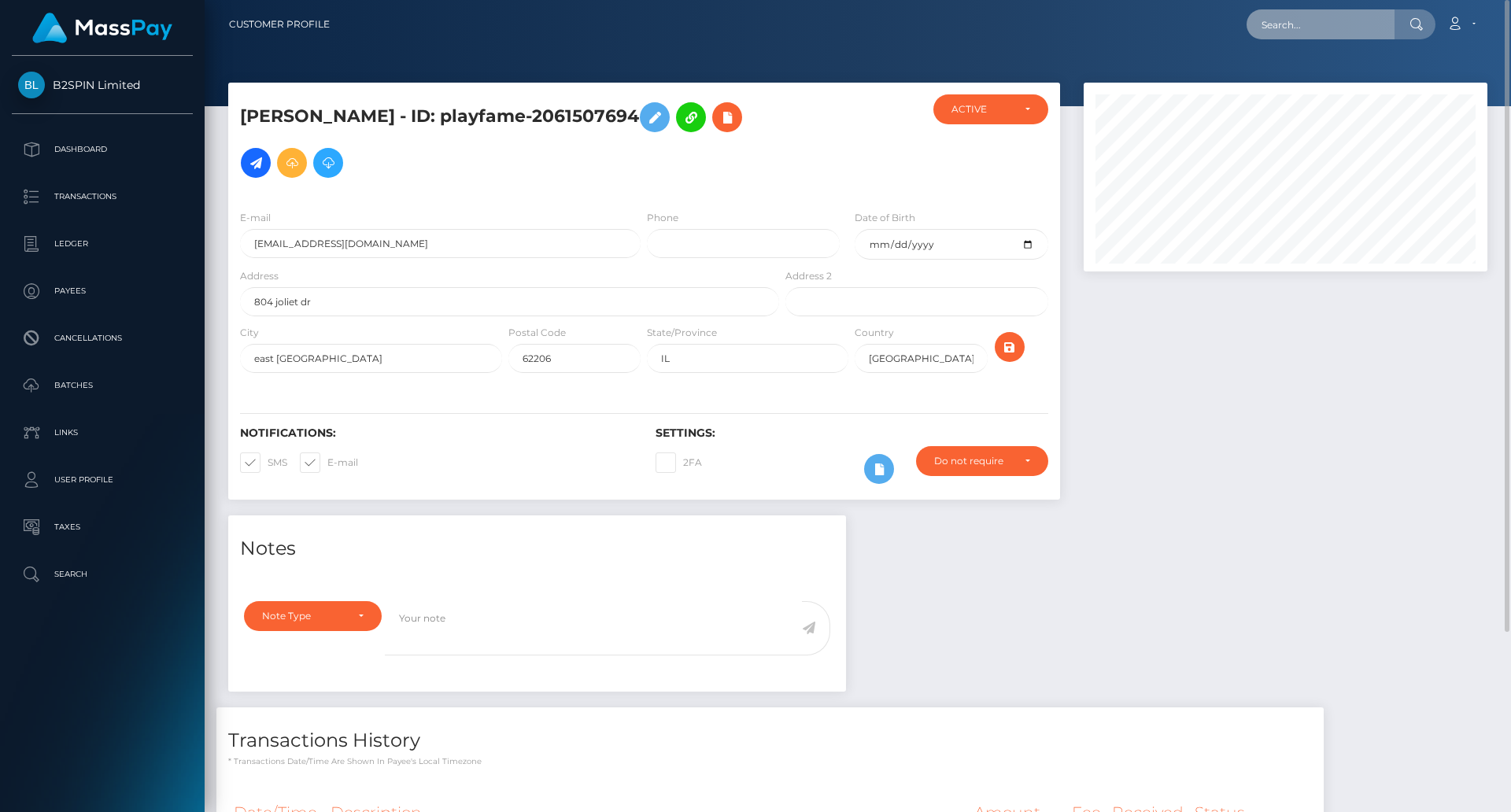
click at [1329, 30] on input "text" at bounding box center [1320, 24] width 148 height 30
paste input "d3e1268b-bf66-441e-bb90-ca0e9c5a804d"
type input "d3e1268b-bf66-441e-bb90-ca0e9c5a804d"
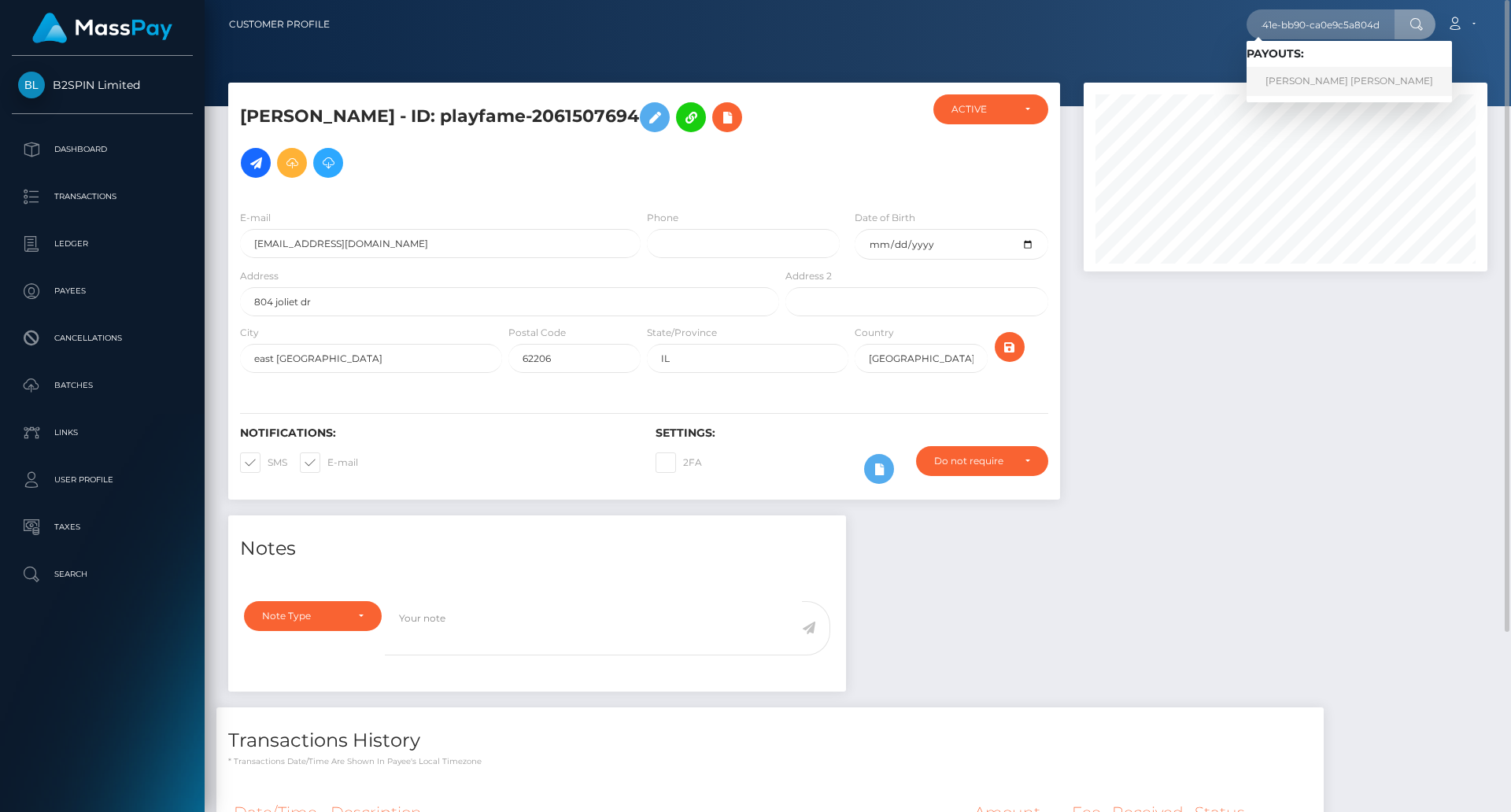
click at [1317, 78] on link "CANDIDO JR GAYTAN" at bounding box center [1349, 81] width 206 height 29
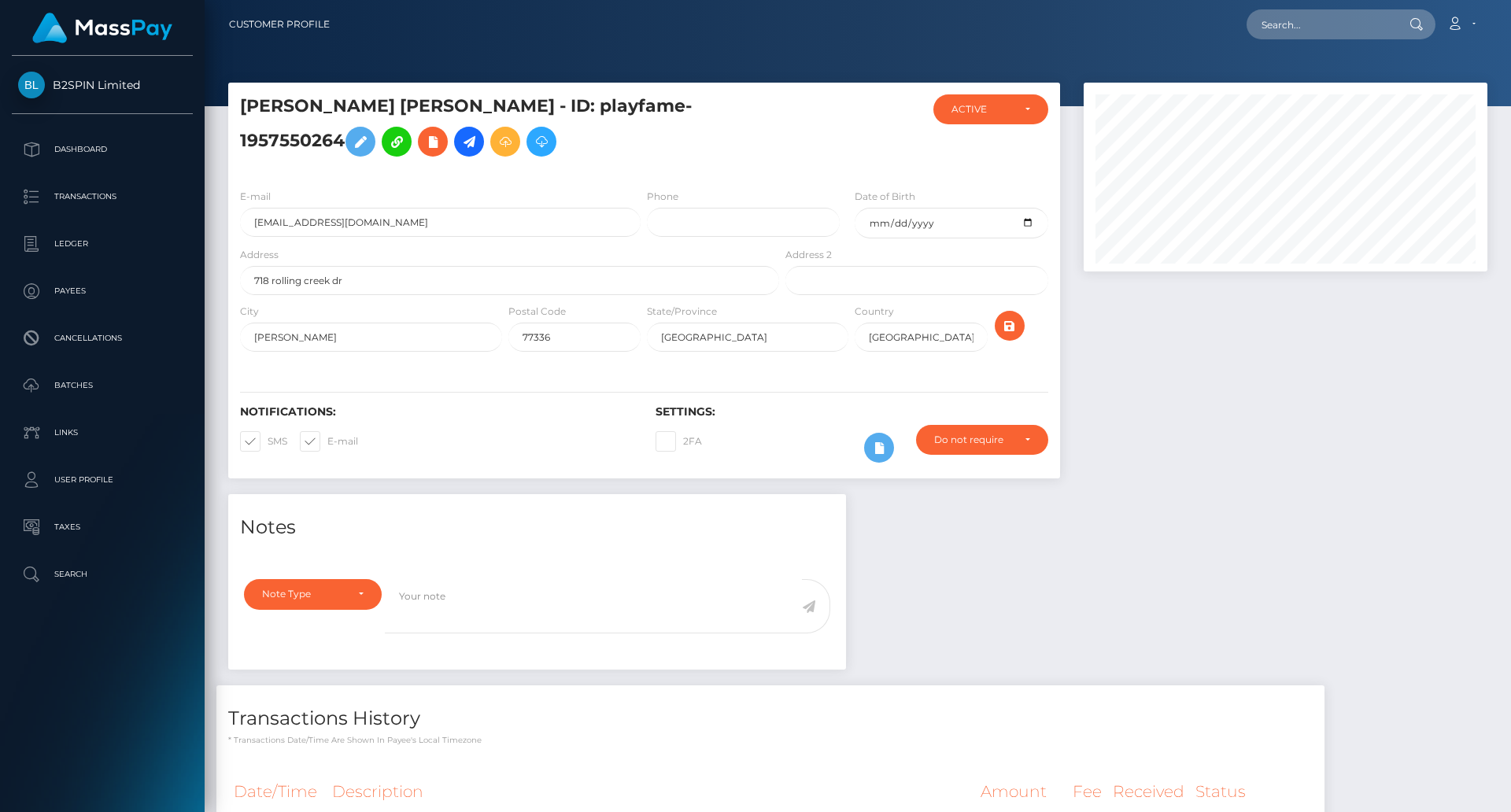
scroll to position [188, 404]
drag, startPoint x: 1136, startPoint y: 469, endPoint x: 1129, endPoint y: 455, distance: 15.7
click at [1134, 467] on div at bounding box center [1285, 288] width 427 height 411
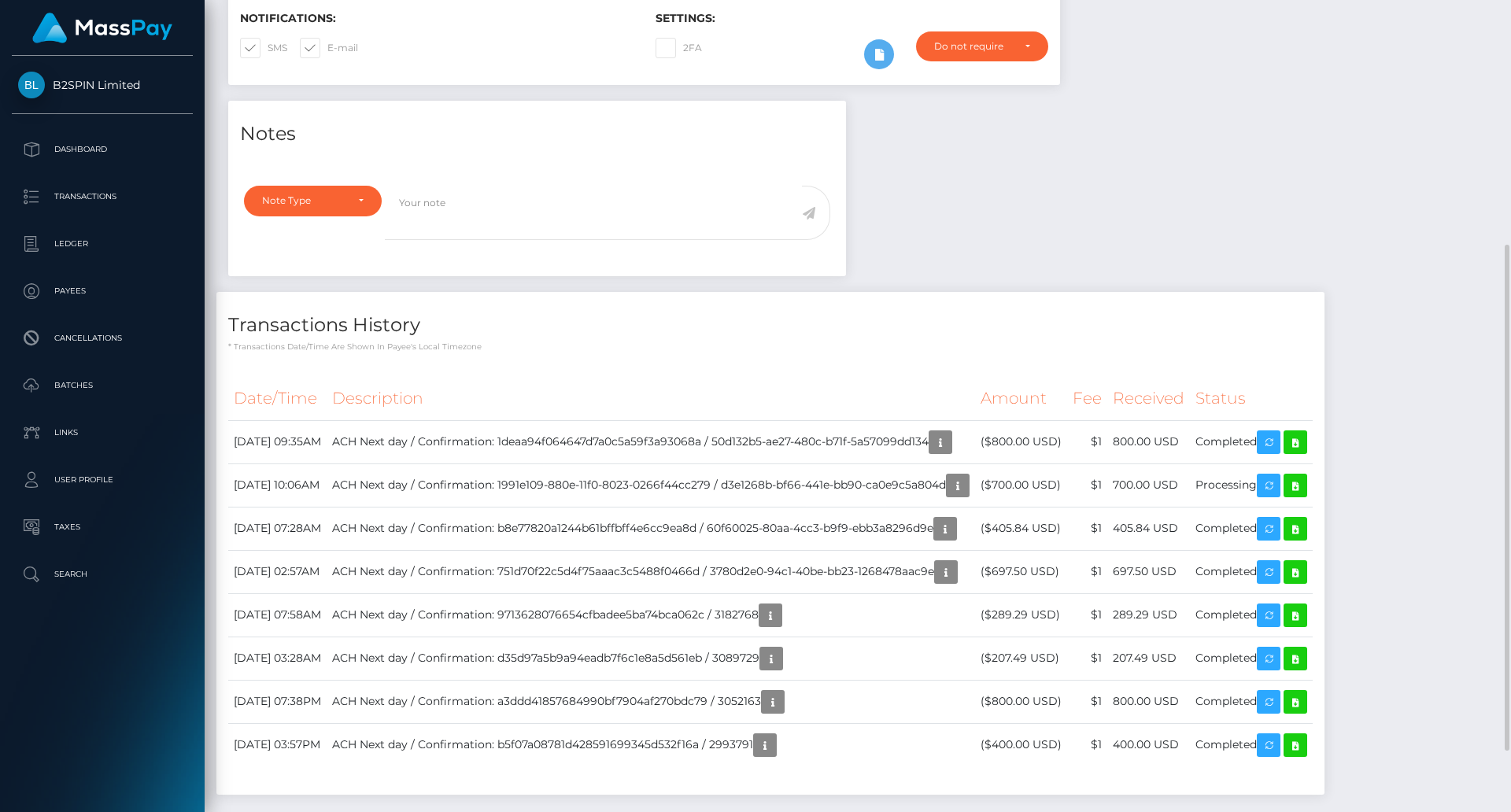
scroll to position [0, 0]
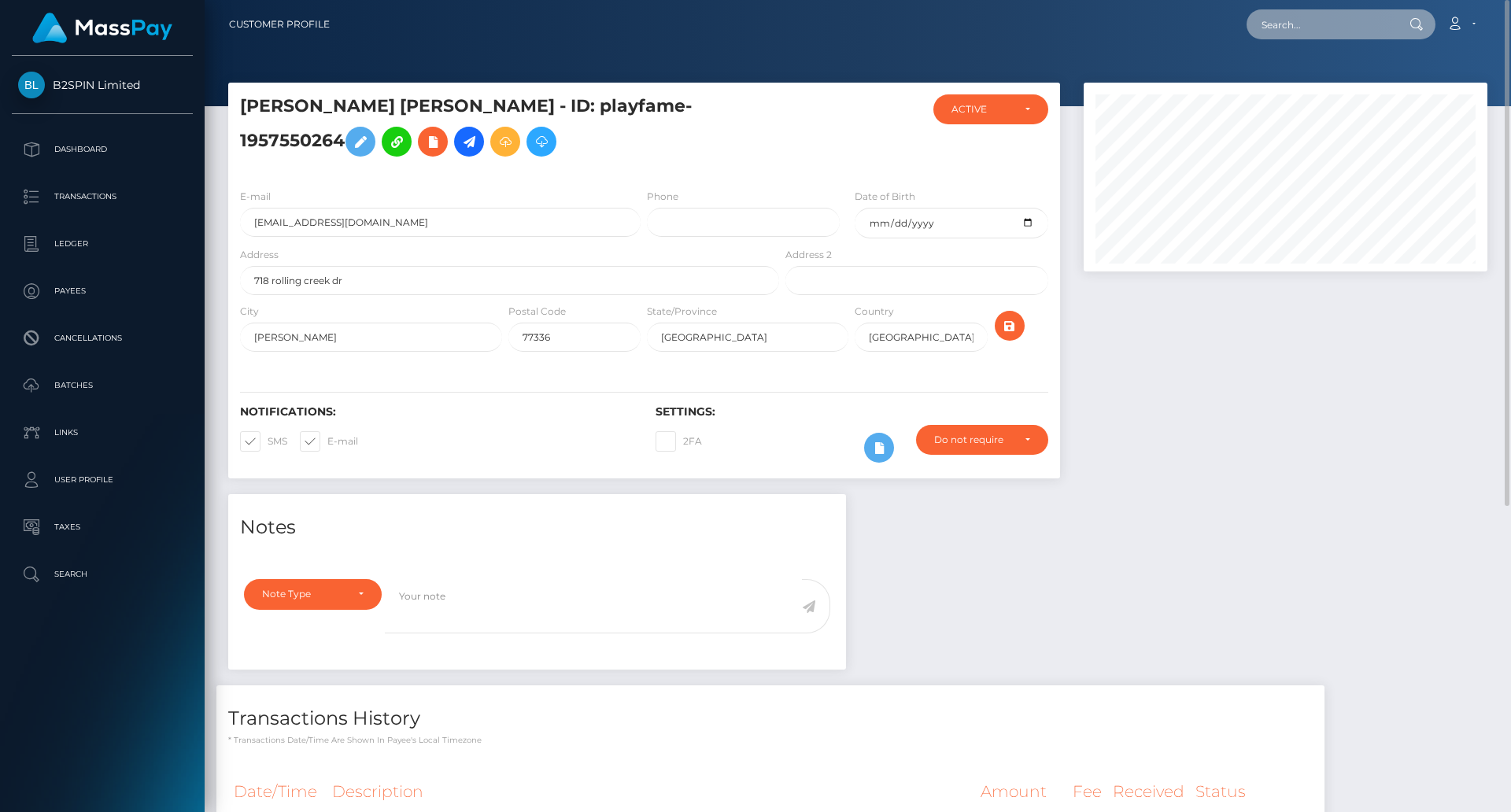
click at [1314, 35] on input "text" at bounding box center [1320, 24] width 148 height 30
paste input "6fc0a7bd-bbd7-462b-8ac7-9446b3717192"
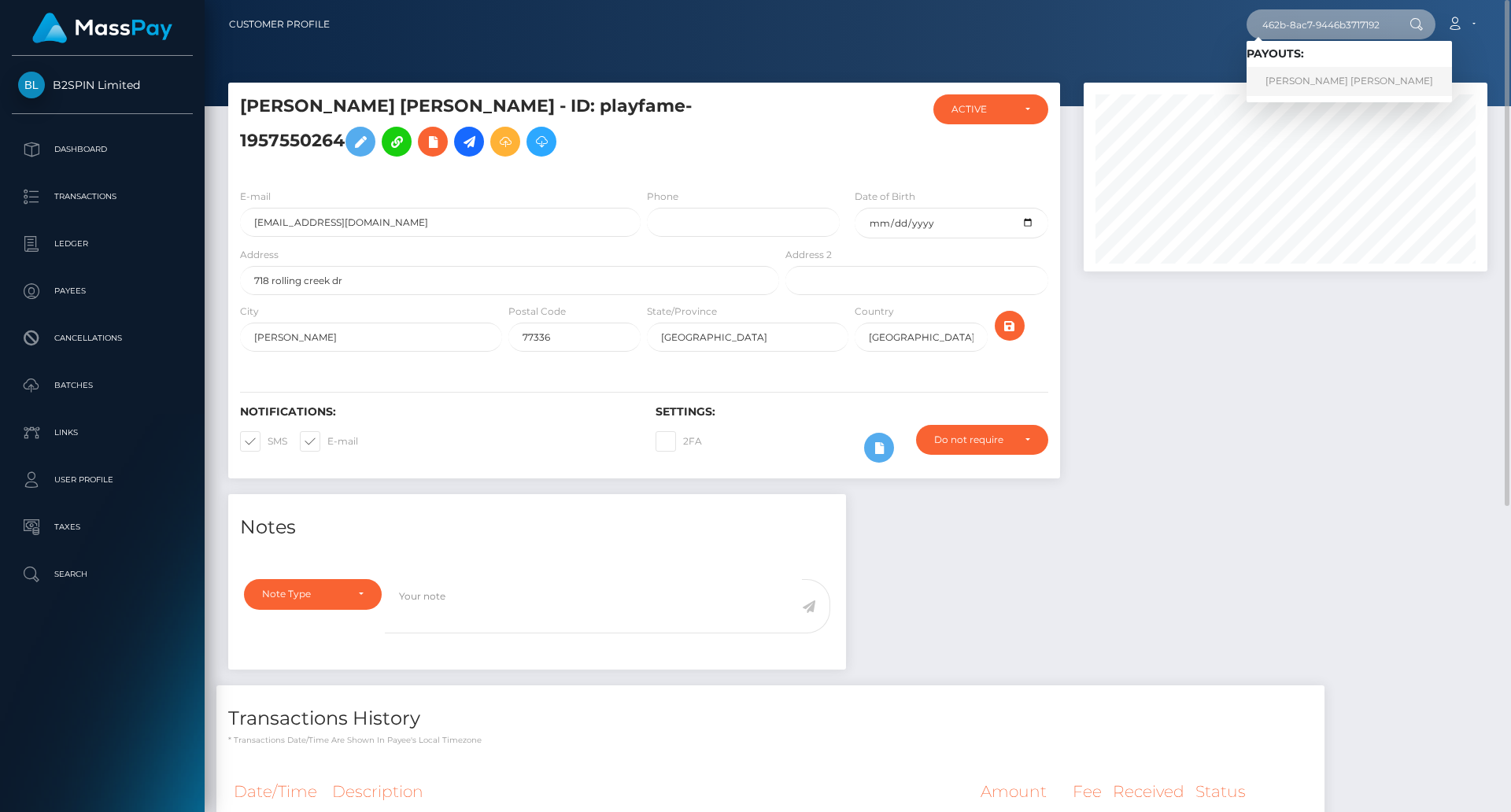
type input "6fc0a7bd-bbd7-462b-8ac7-9446b3717192"
click at [1341, 79] on link "[PERSON_NAME] [PERSON_NAME]" at bounding box center [1349, 81] width 206 height 29
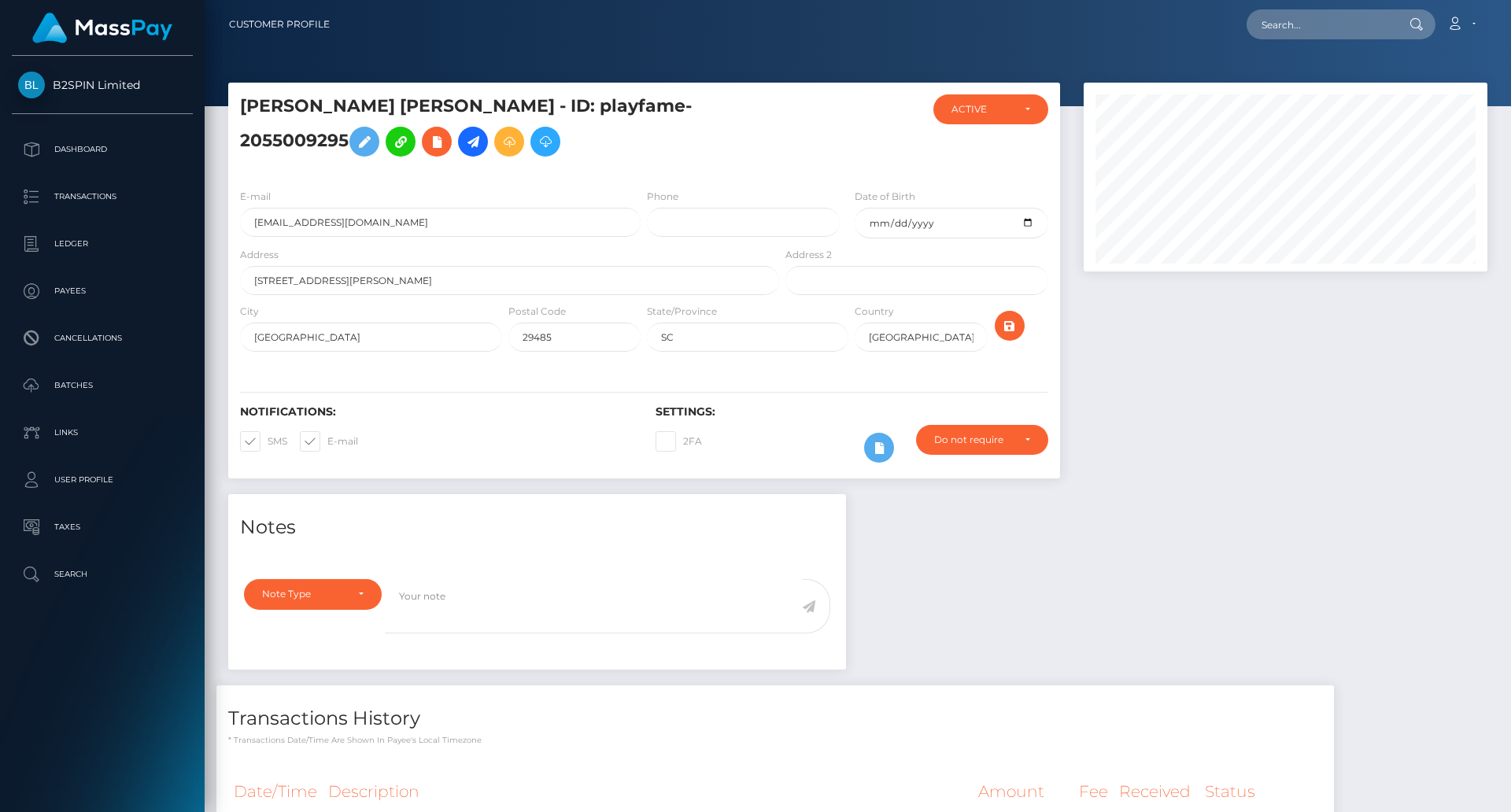
scroll to position [188, 404]
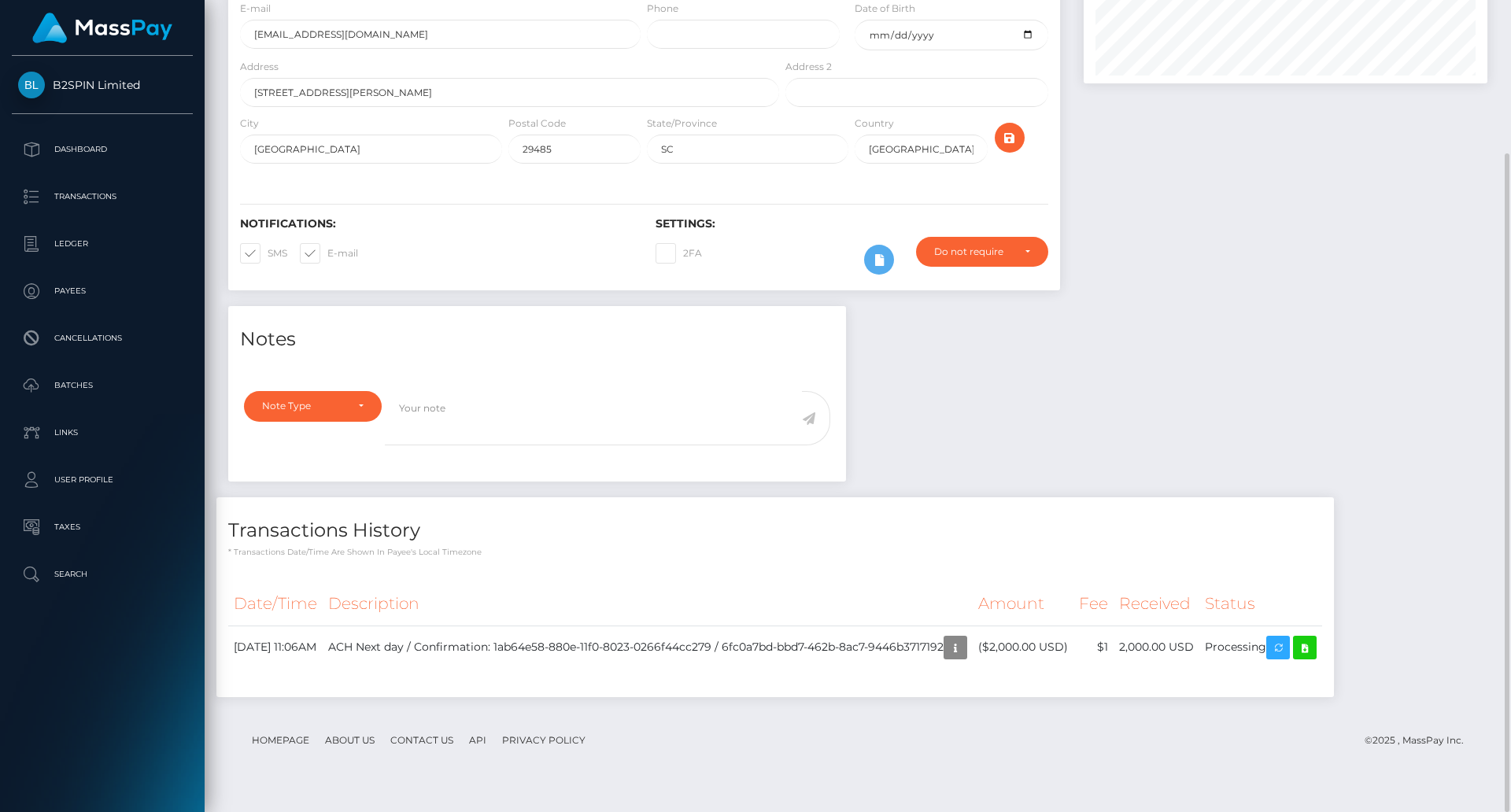
click at [1308, 391] on div "Notes Note Type Compliance Clear Compliance General Note Type" at bounding box center [857, 509] width 1282 height 407
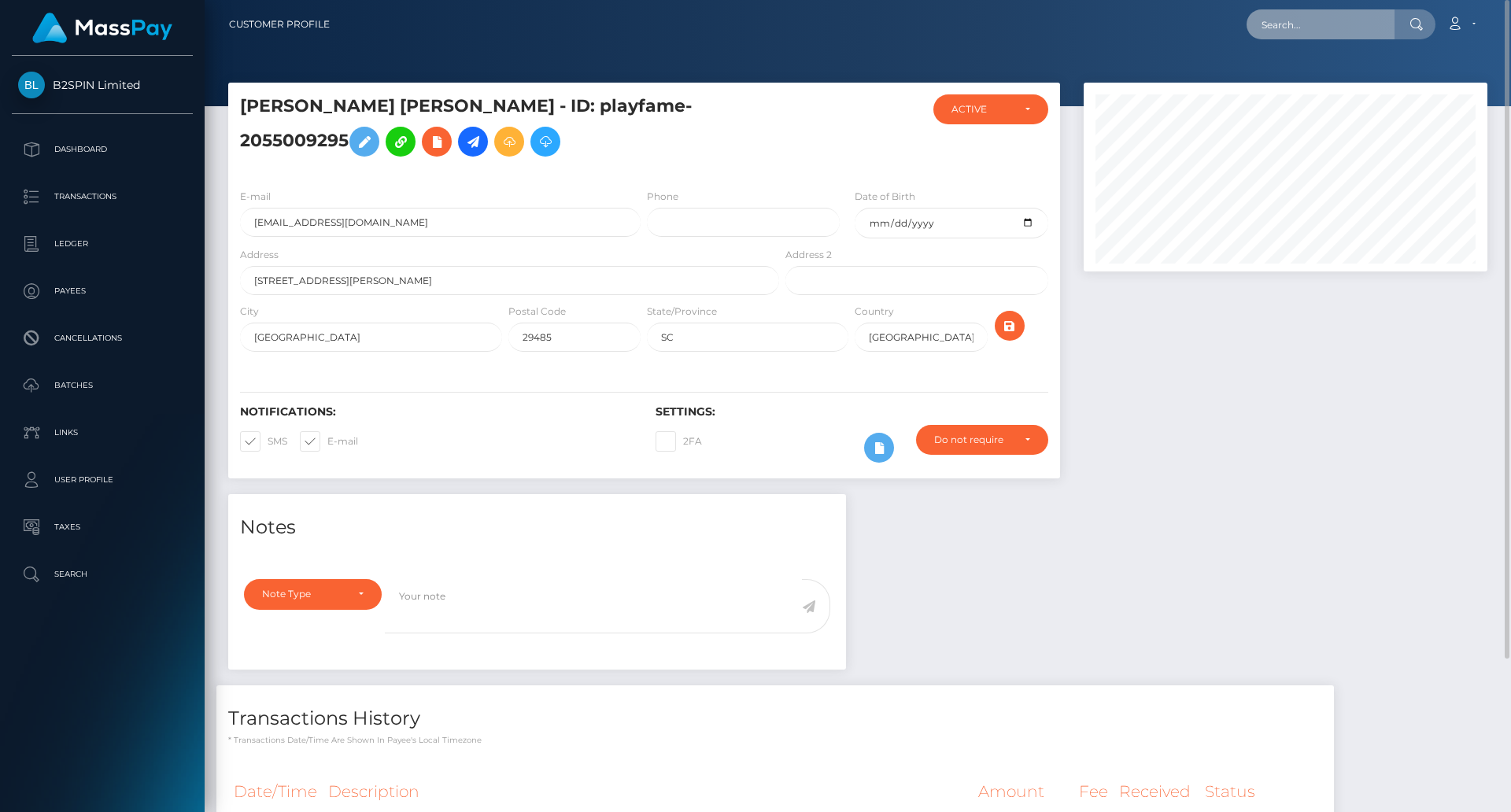
click at [1346, 31] on input "text" at bounding box center [1320, 24] width 148 height 30
paste input "d55fd1c6-b71f-456e-93e0-41e714989d3d"
type input "d55fd1c6-b71f-456e-93e0-41e714989d3d"
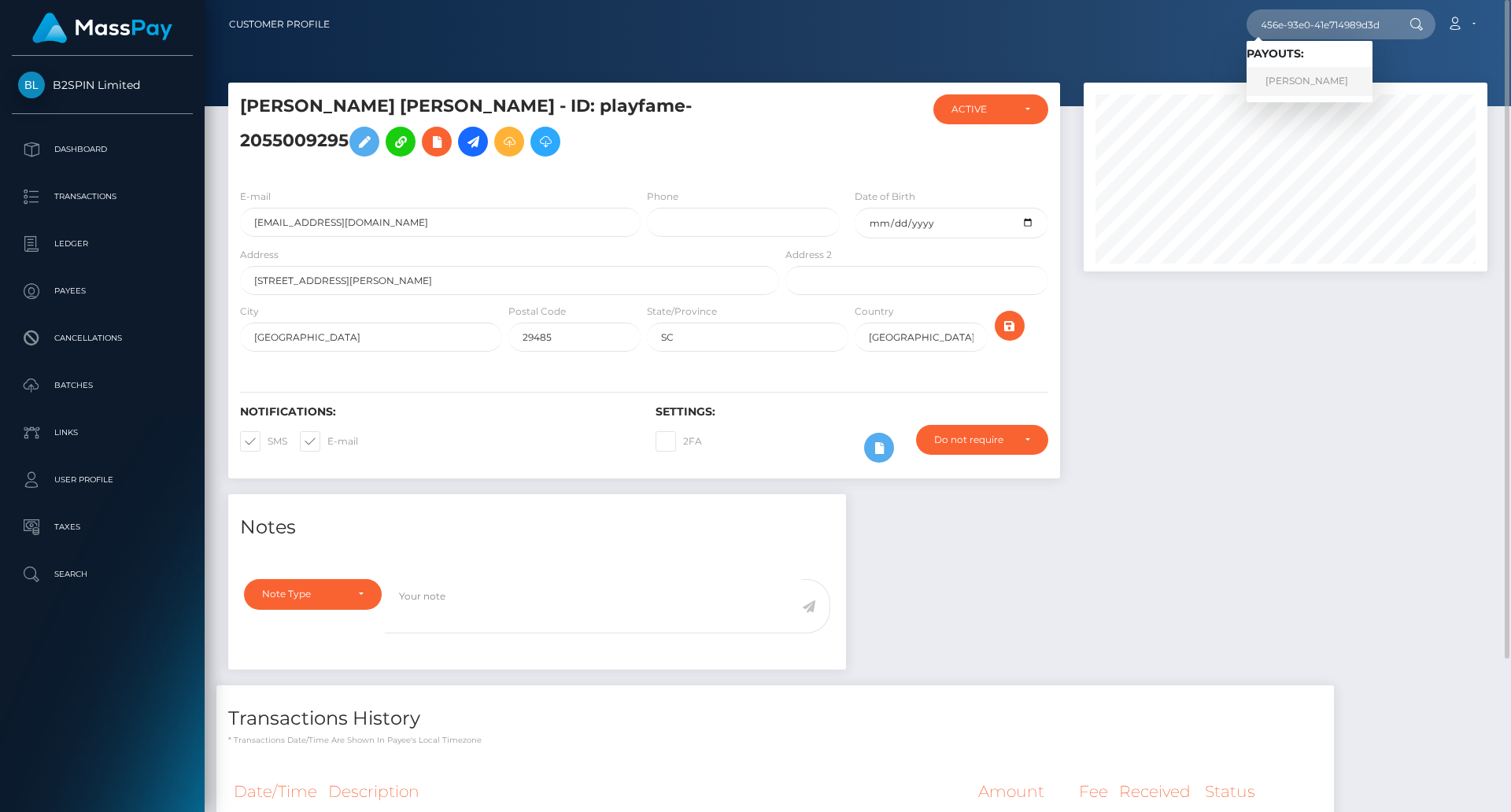
scroll to position [0, 0]
click at [1317, 74] on link "DANIEL L STEARNS" at bounding box center [1309, 81] width 126 height 29
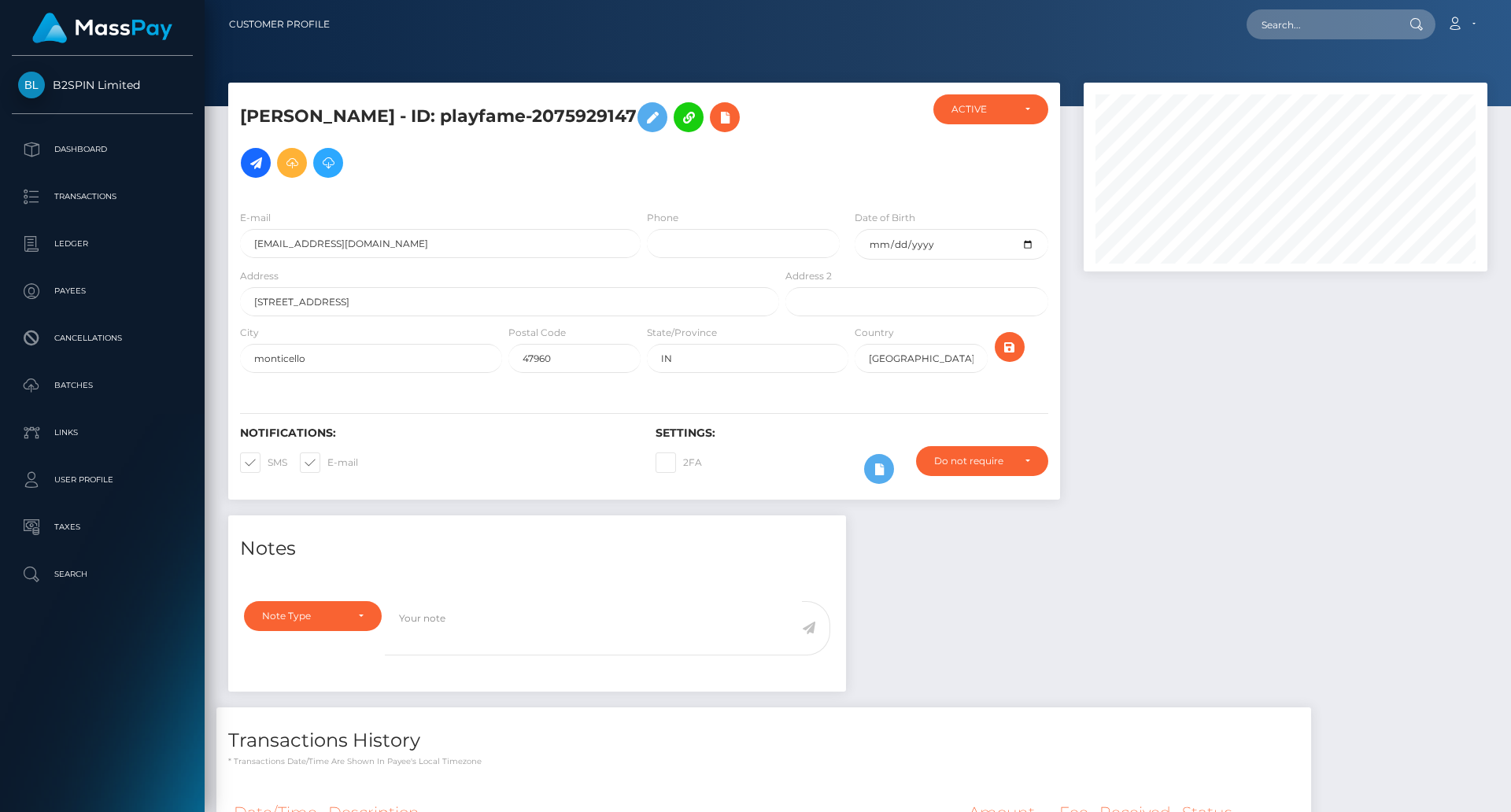
scroll to position [188, 0]
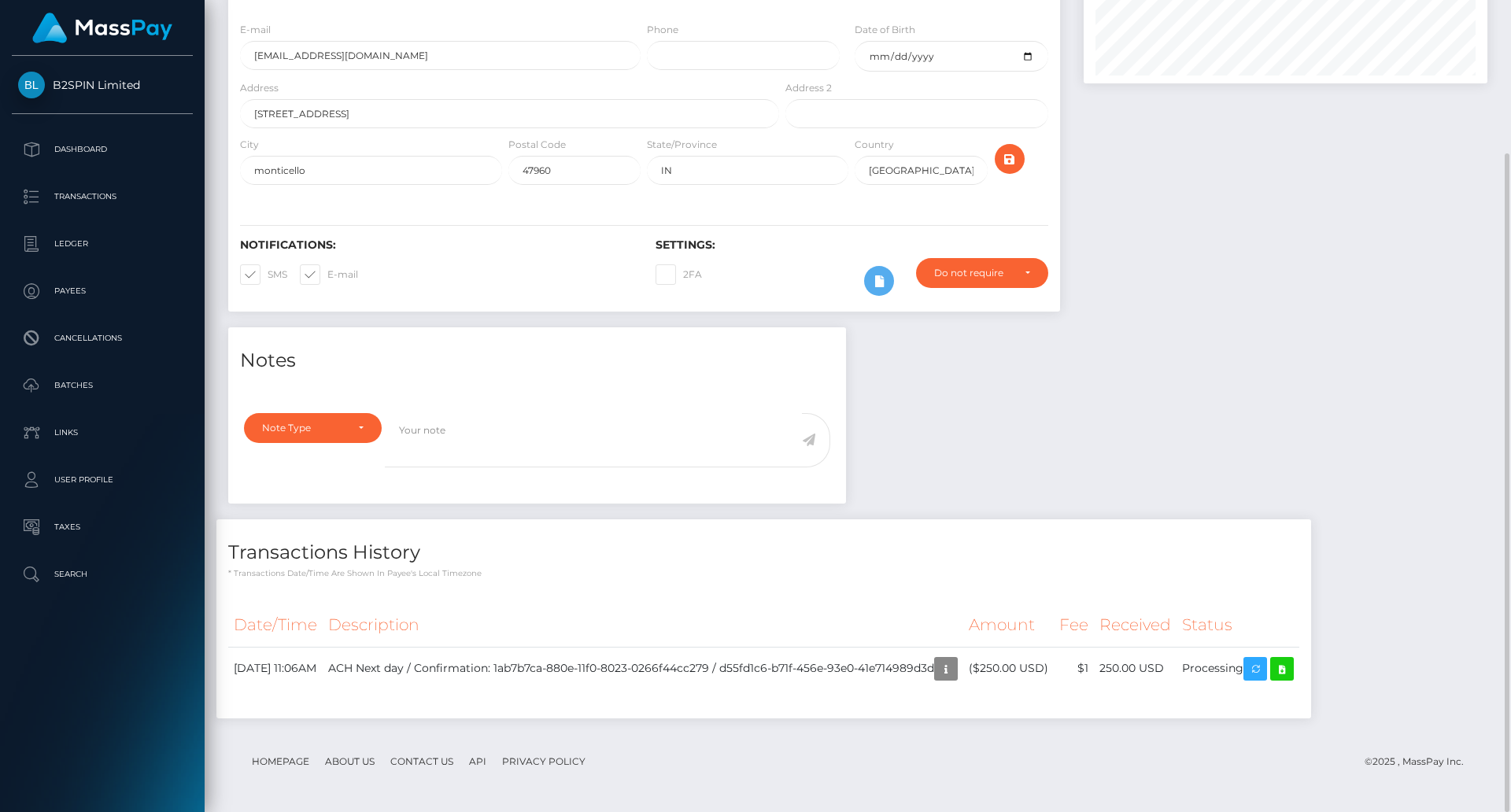
click at [1269, 433] on div "Notes Note Type Compliance Clear Compliance General Note Type" at bounding box center [857, 530] width 1282 height 407
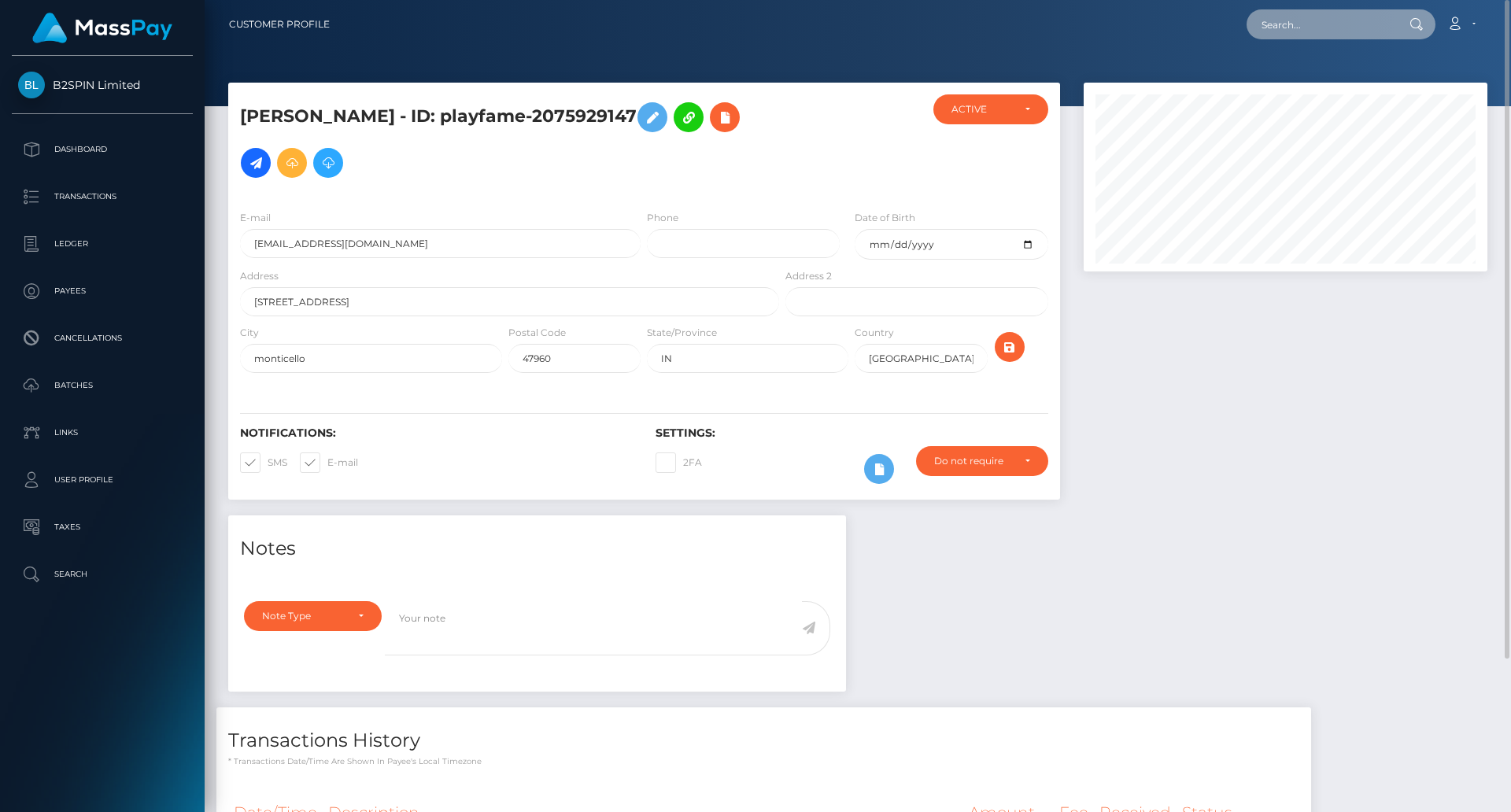
click at [1299, 35] on input "text" at bounding box center [1320, 24] width 148 height 30
paste input "afdbdbbc-708f-4b6e-83df-2b90770ab694"
type input "afdbdbbc-708f-4b6e-83df-2b90770ab694"
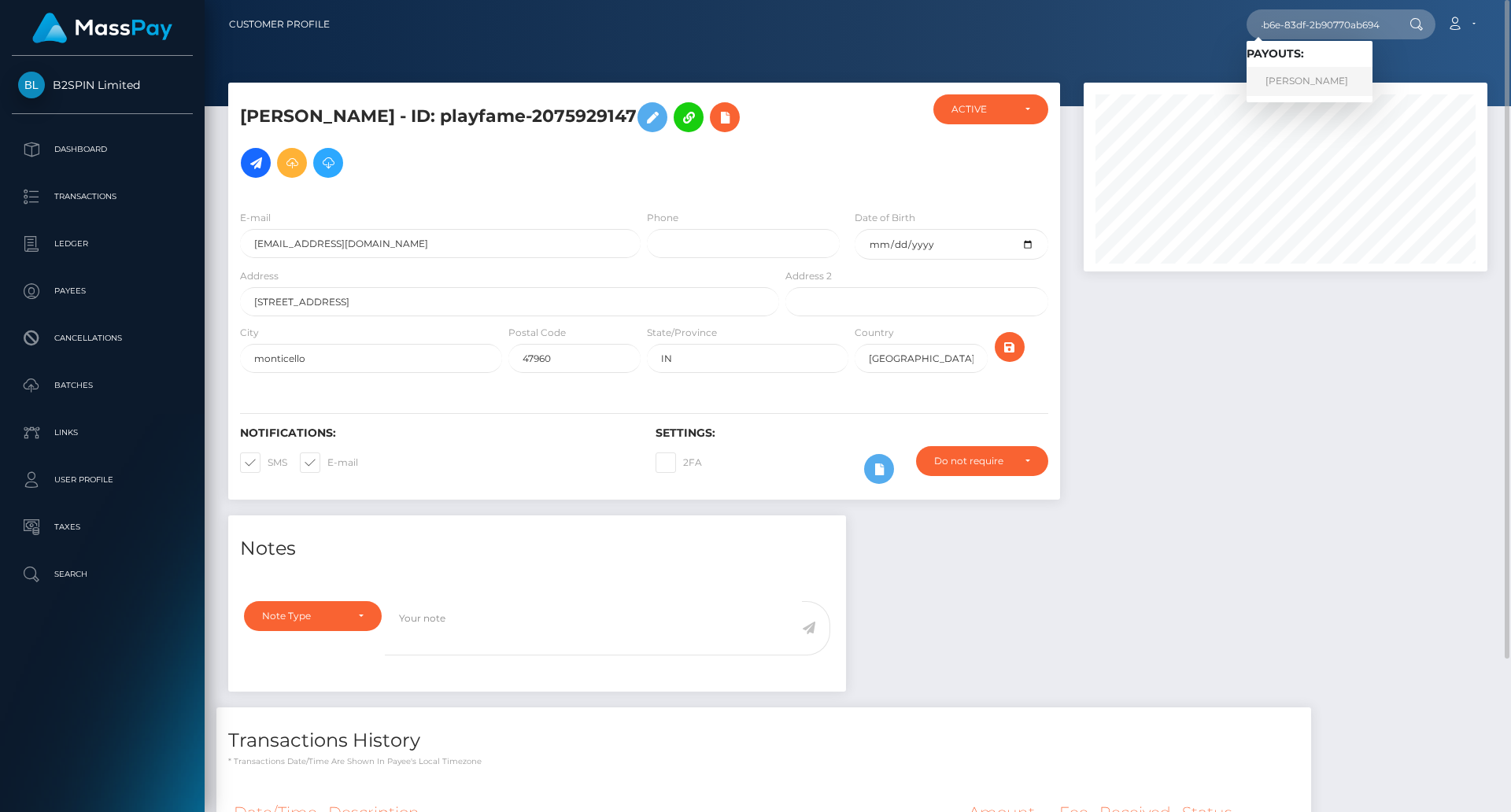
click at [1305, 81] on link "WILLIE ELAINE MAYS" at bounding box center [1309, 81] width 126 height 29
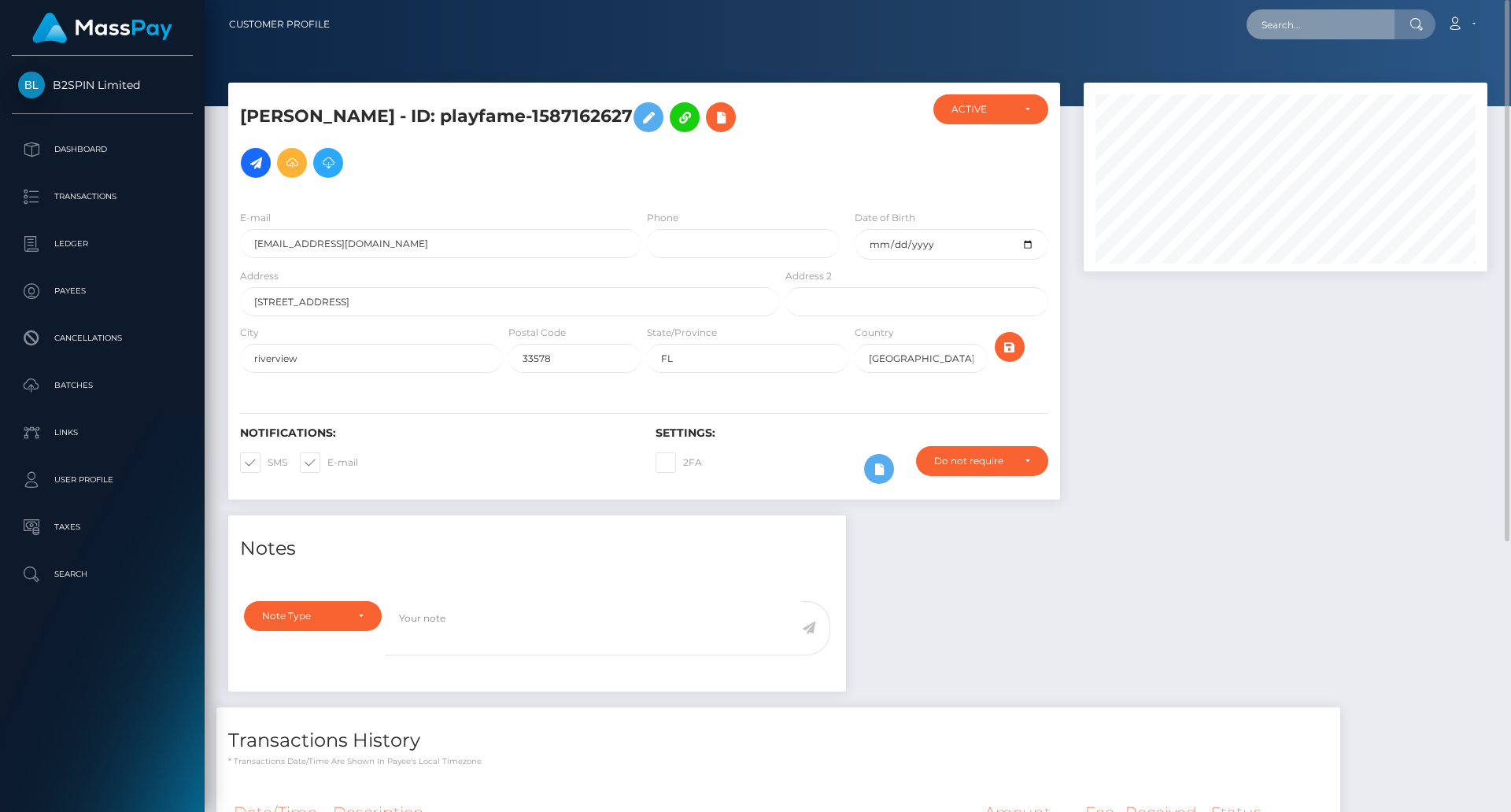
click at [1328, 27] on input "text" at bounding box center [1320, 24] width 148 height 30
paste input "2ff5047c-f918-49af-821f-fda6003436ca"
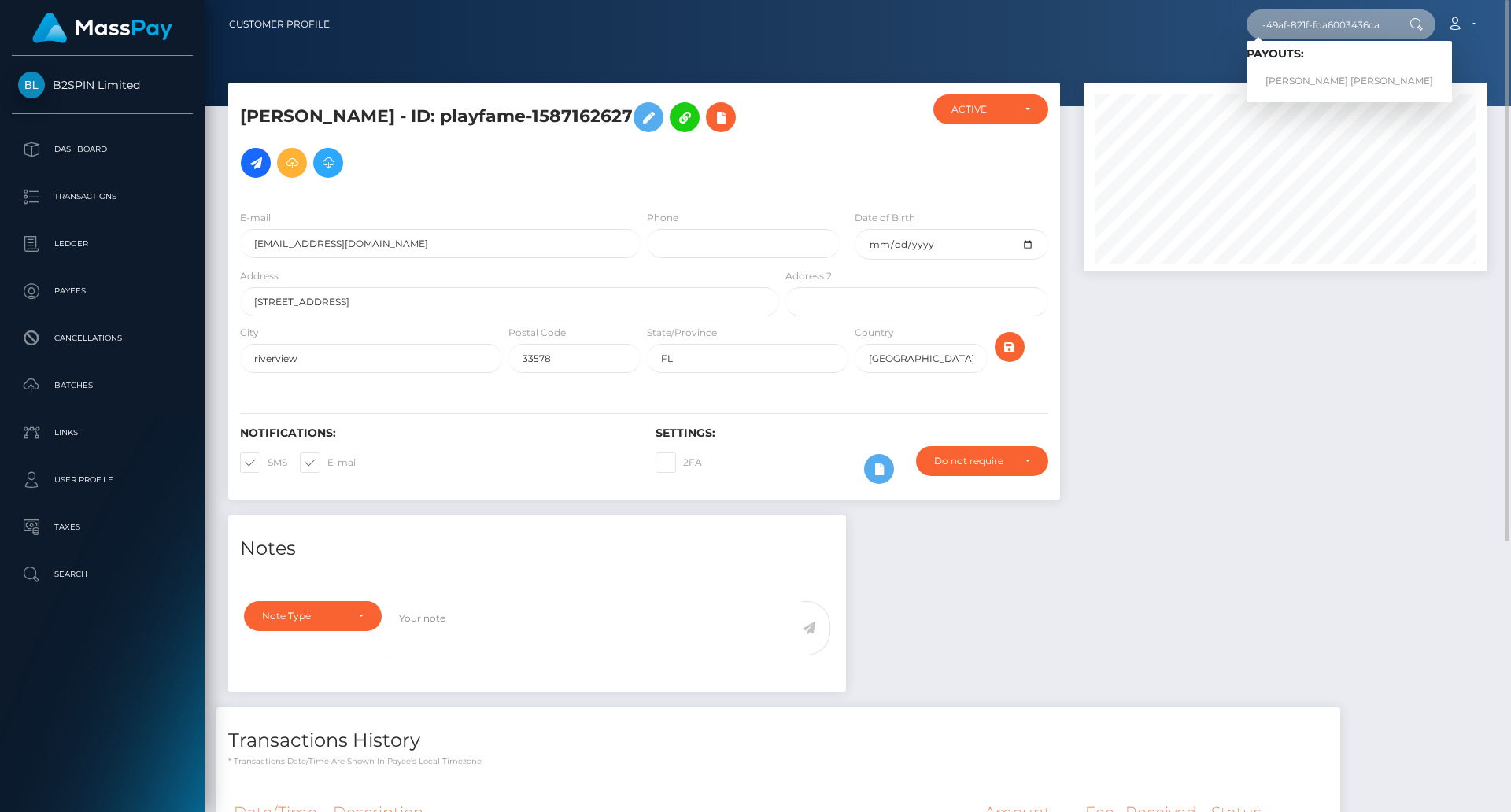
type input "2ff5047c-f918-49af-821f-fda6003436ca"
click at [1316, 84] on link "THOMAS GILBERT DUVALL" at bounding box center [1349, 81] width 206 height 29
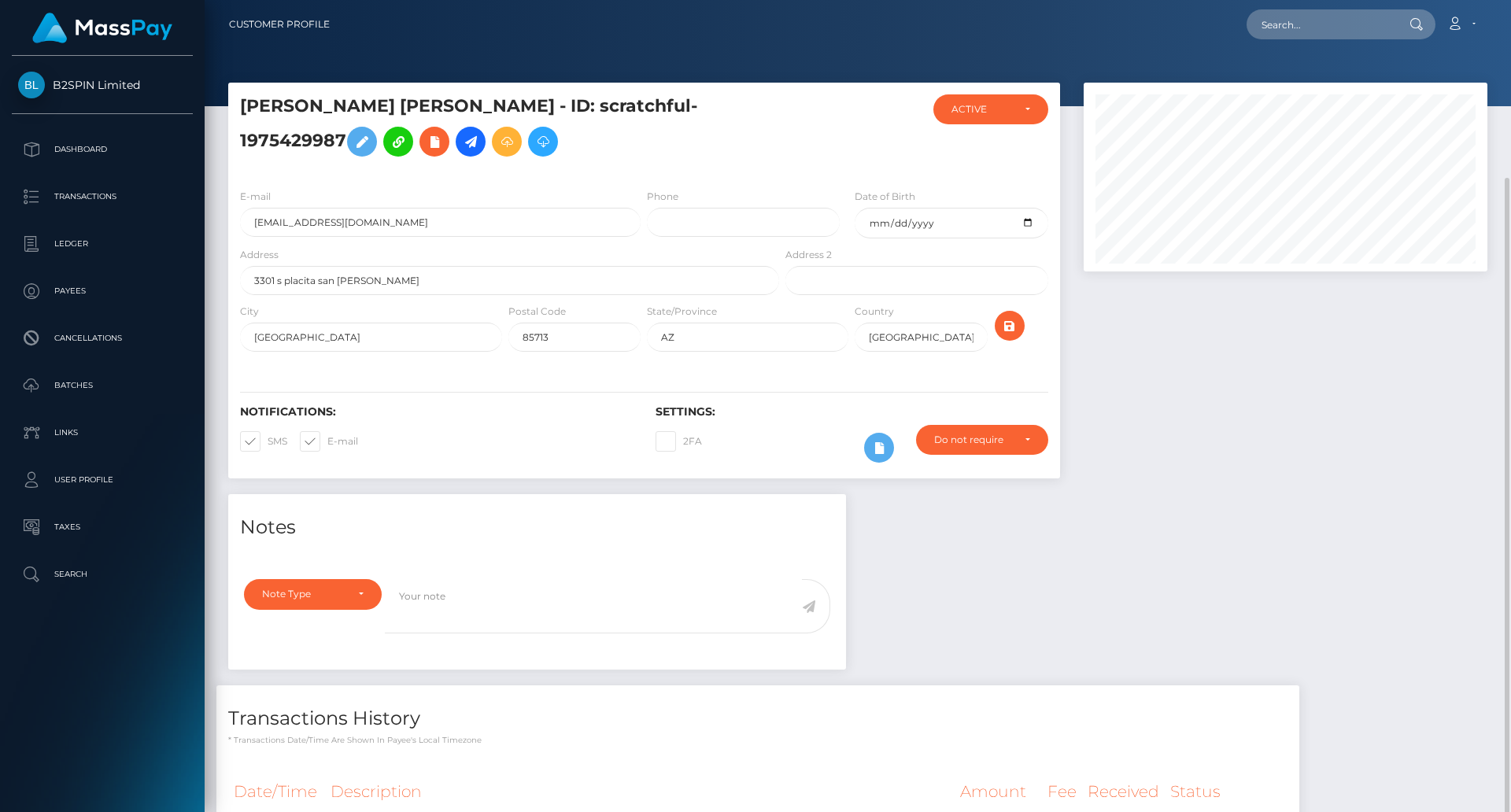
scroll to position [188, 0]
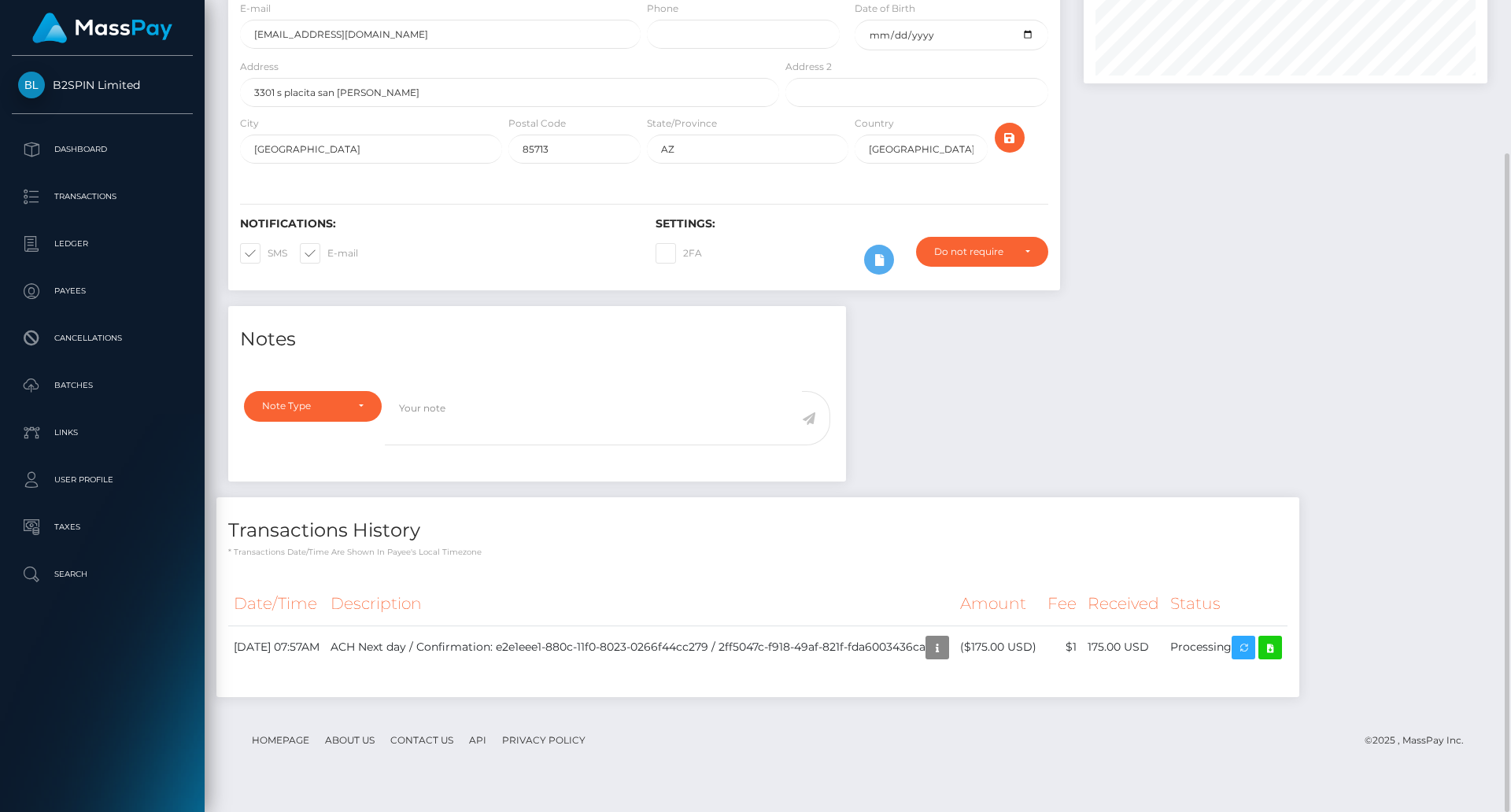
click at [1162, 445] on div "Notes Note Type Compliance Clear Compliance General Note Type" at bounding box center [857, 509] width 1282 height 407
